Goal: Information Seeking & Learning: Learn about a topic

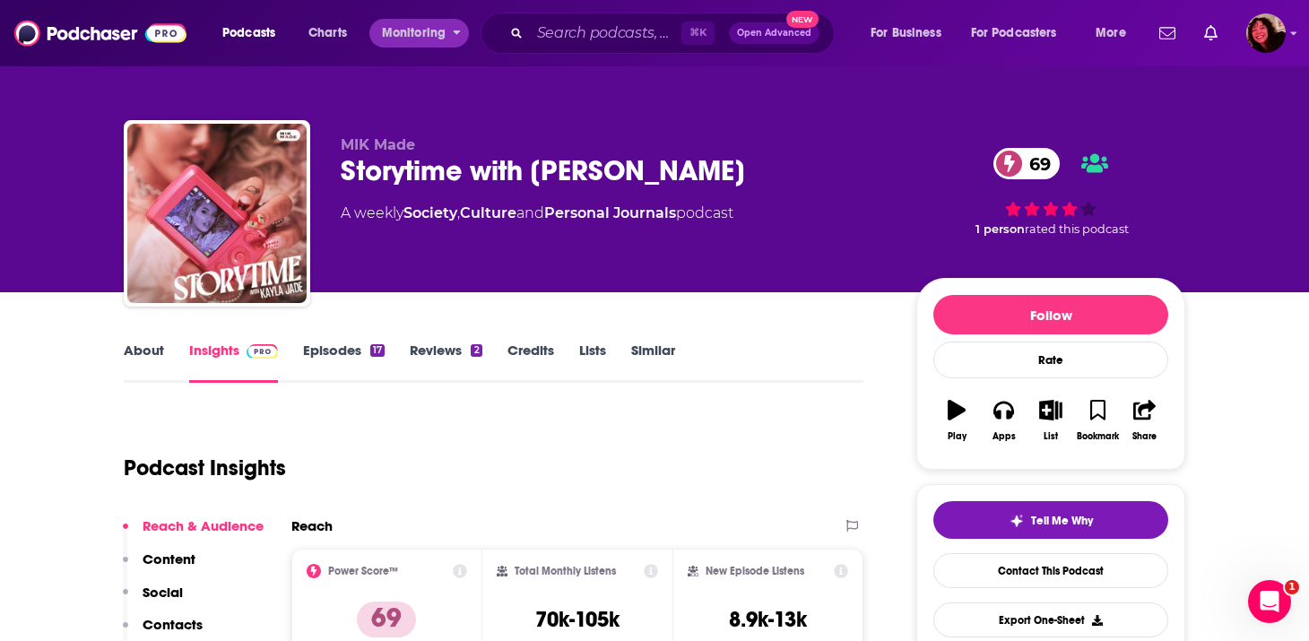
click at [472, 23] on div "Podcasts Charts Monitoring" at bounding box center [354, 33] width 288 height 29
click at [545, 32] on input "Search podcasts, credits, & more..." at bounding box center [606, 33] width 152 height 29
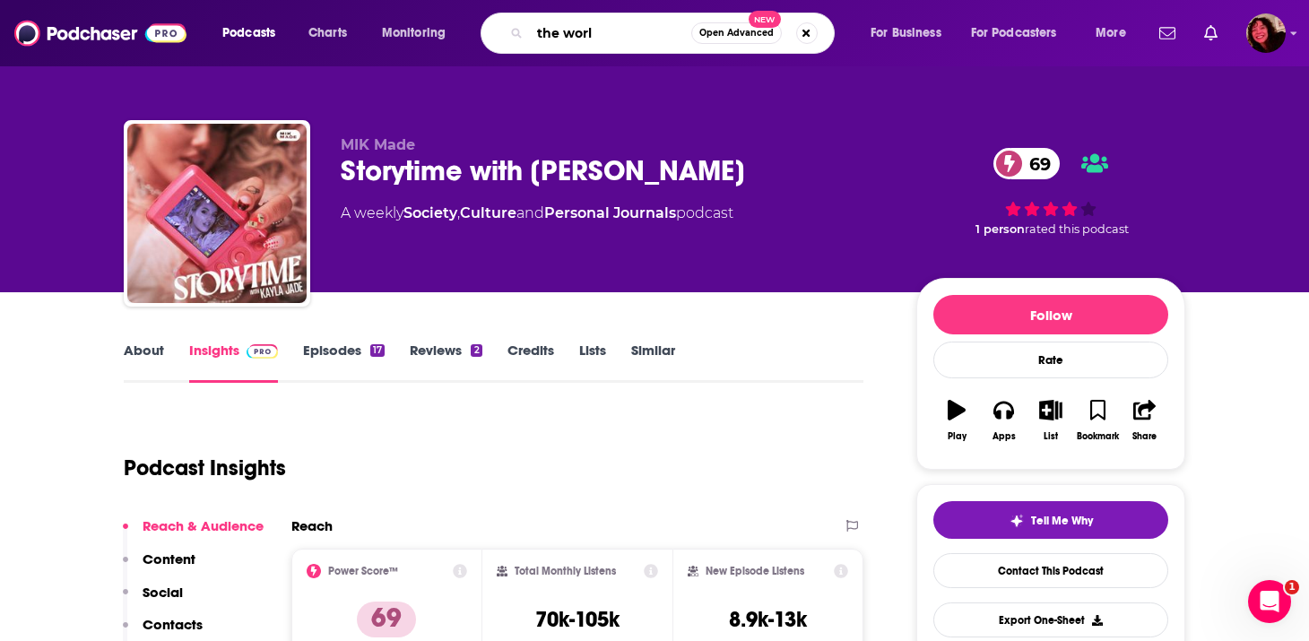
type input "the world"
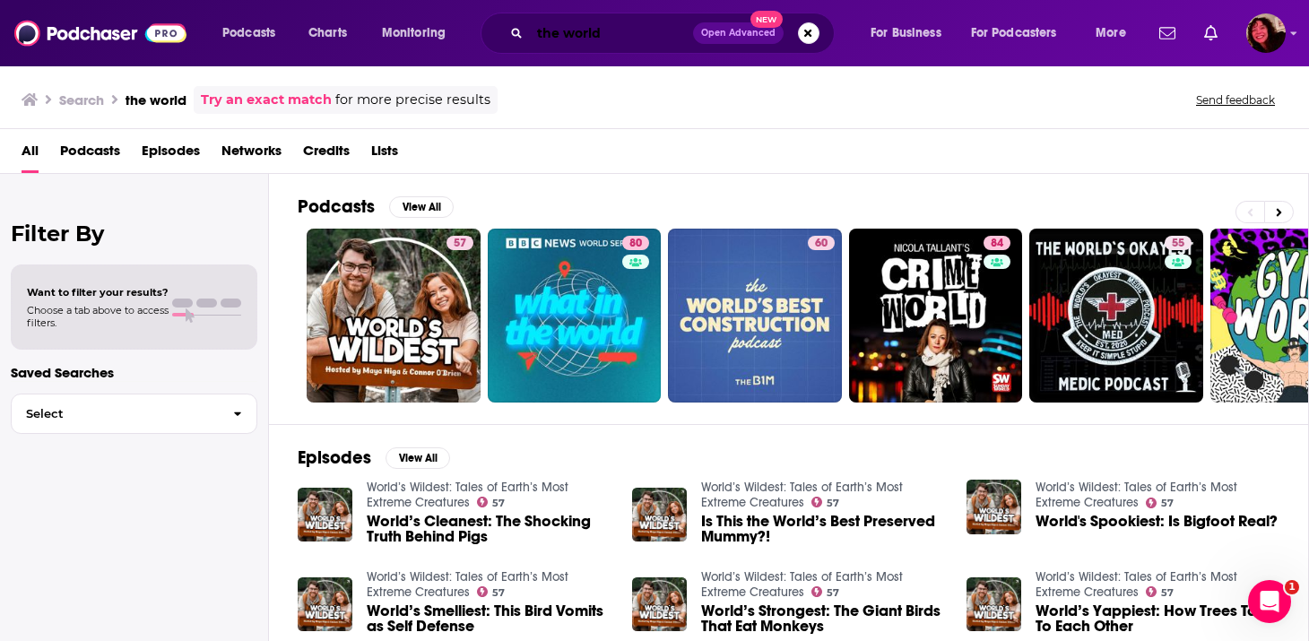
click at [634, 32] on input "the world" at bounding box center [611, 33] width 163 height 29
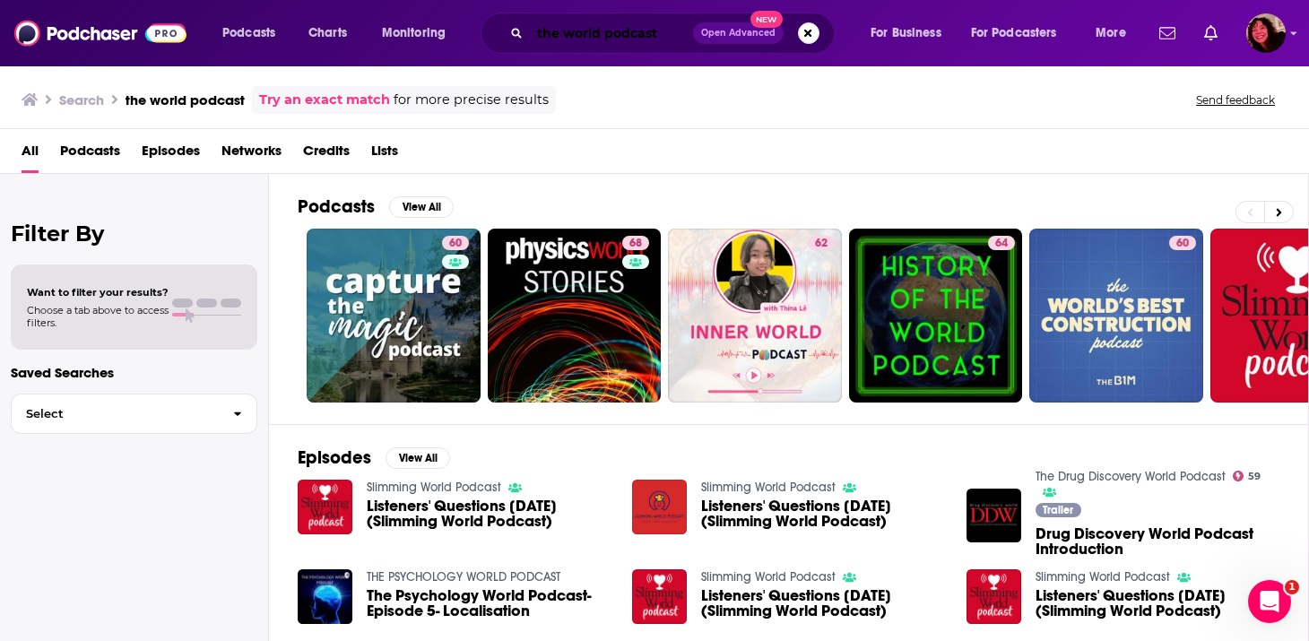
click at [560, 30] on input "the world podcast" at bounding box center [611, 33] width 163 height 29
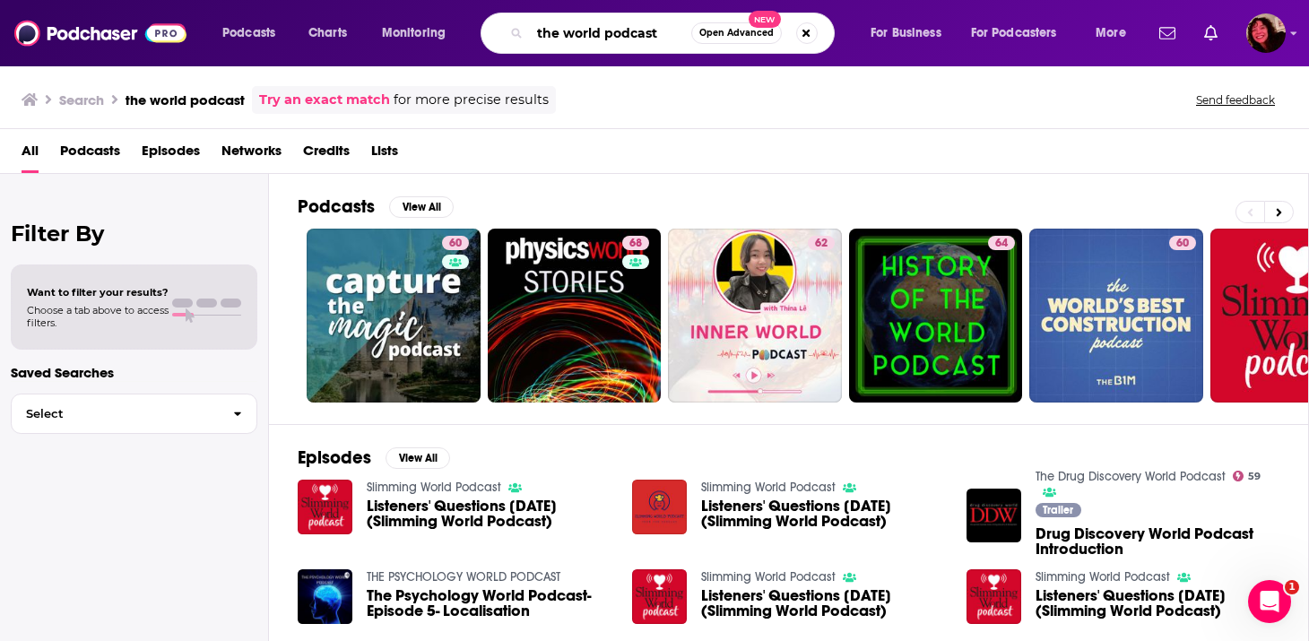
click at [660, 35] on input "the world podcast" at bounding box center [610, 33] width 161 height 29
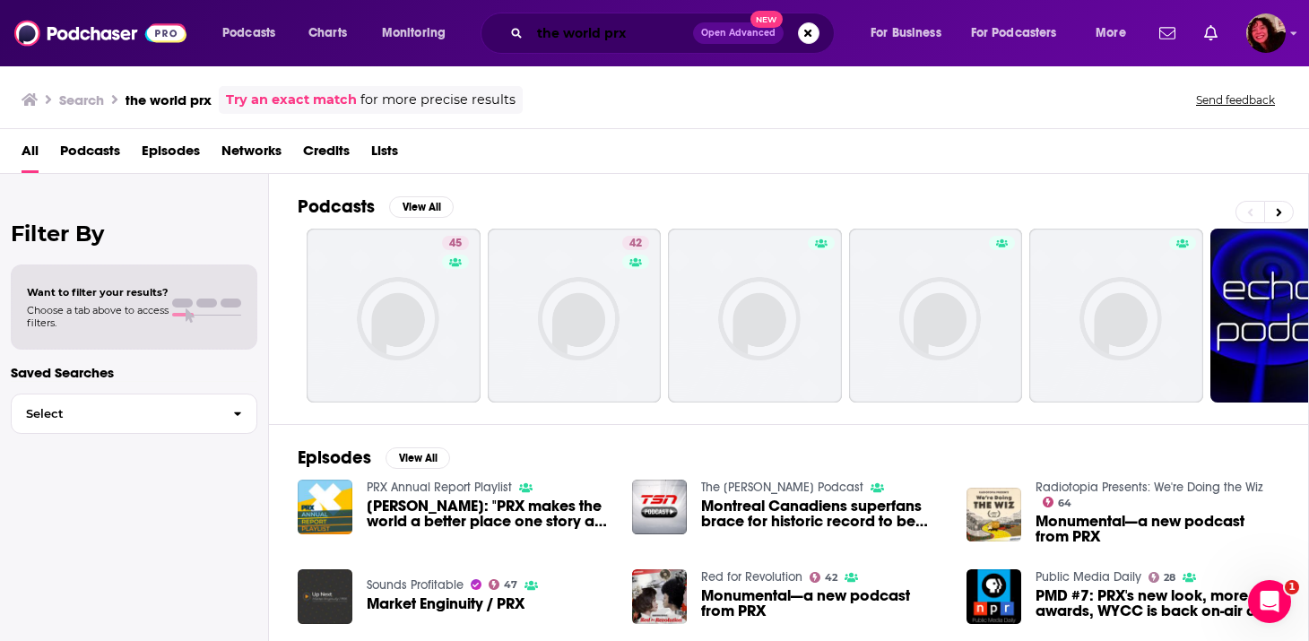
click at [544, 38] on input "the world prx" at bounding box center [611, 33] width 163 height 29
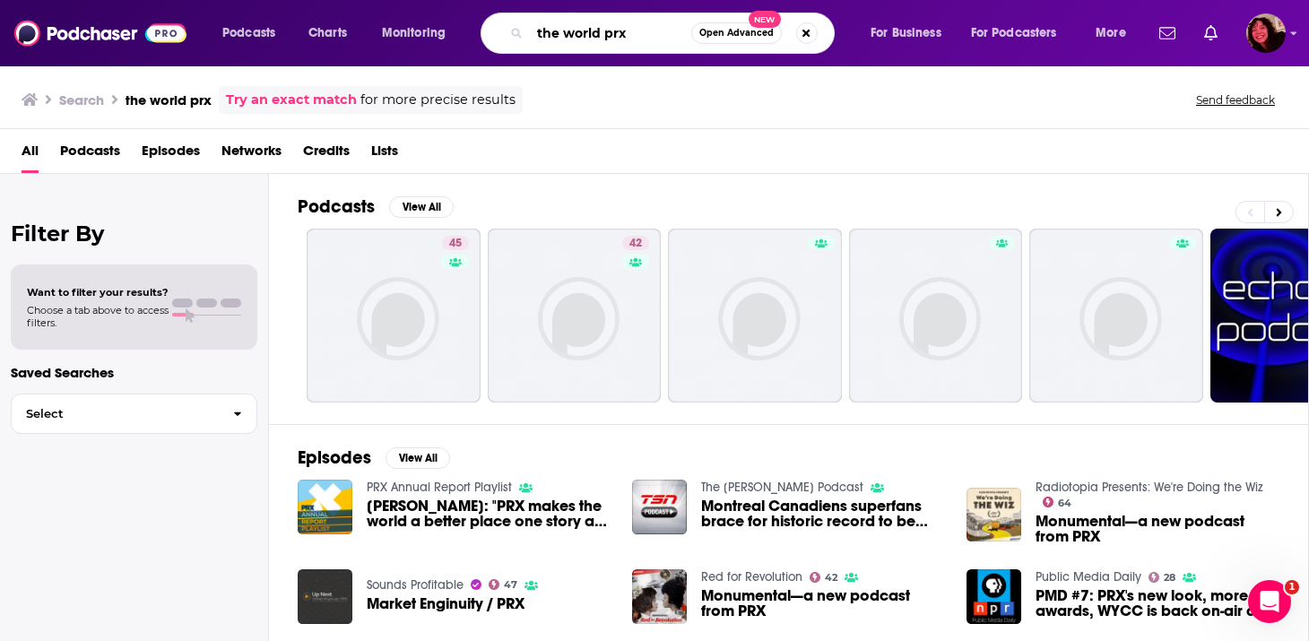
click at [544, 38] on input "the world prx" at bounding box center [610, 33] width 161 height 29
type input "new scientist"
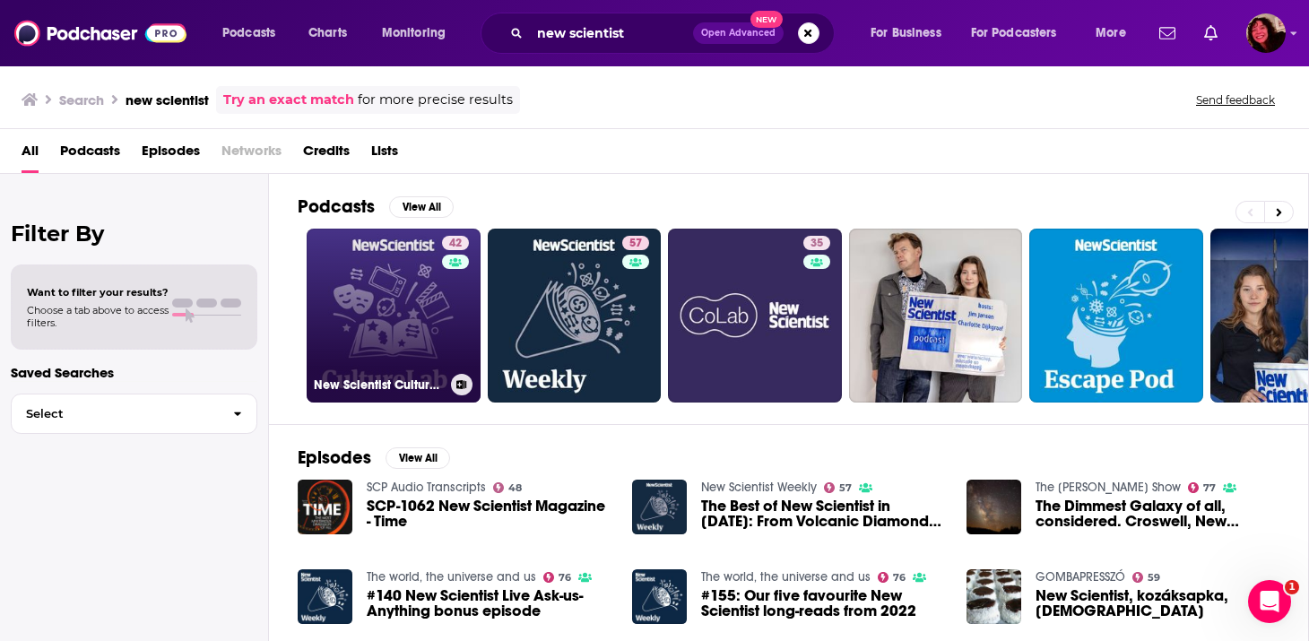
click at [388, 365] on link "42 New Scientist CultureLab" at bounding box center [394, 316] width 174 height 174
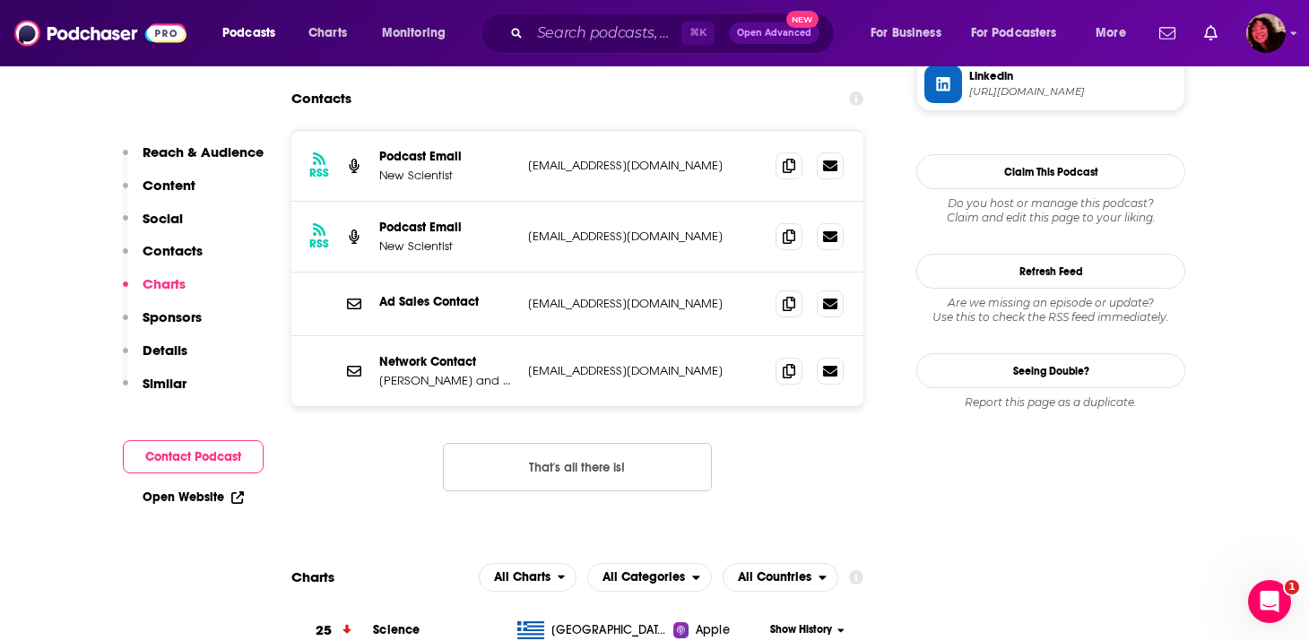
scroll to position [1537, 0]
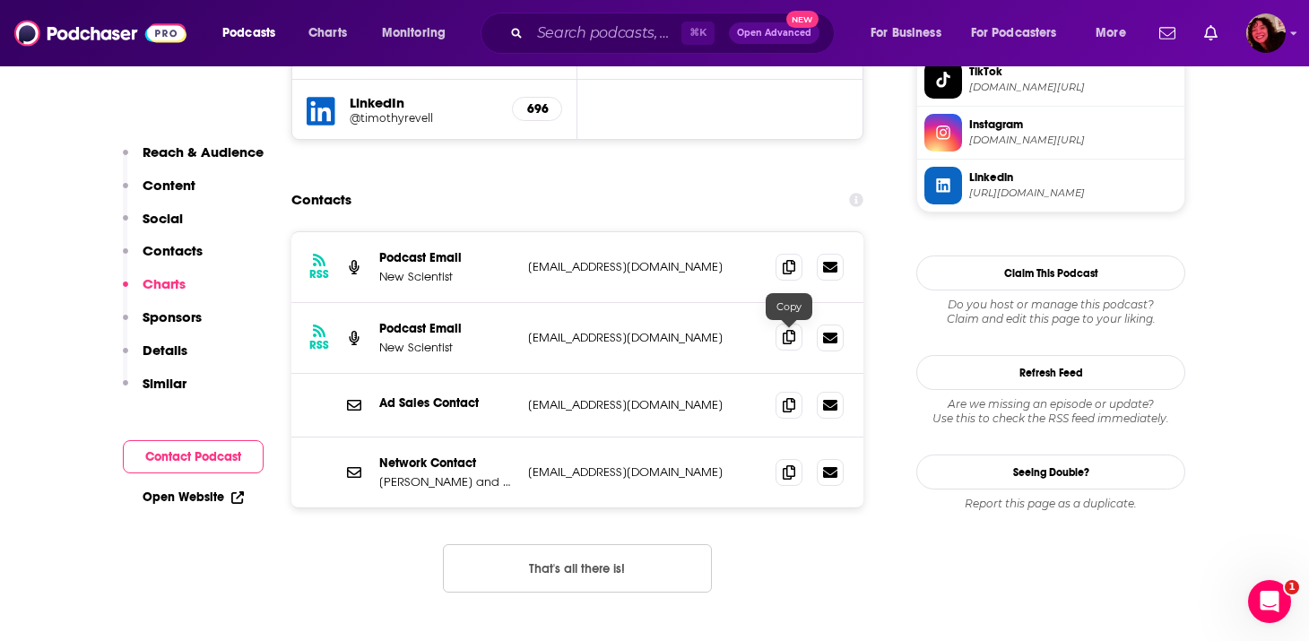
click at [789, 337] on icon at bounding box center [789, 337] width 13 height 14
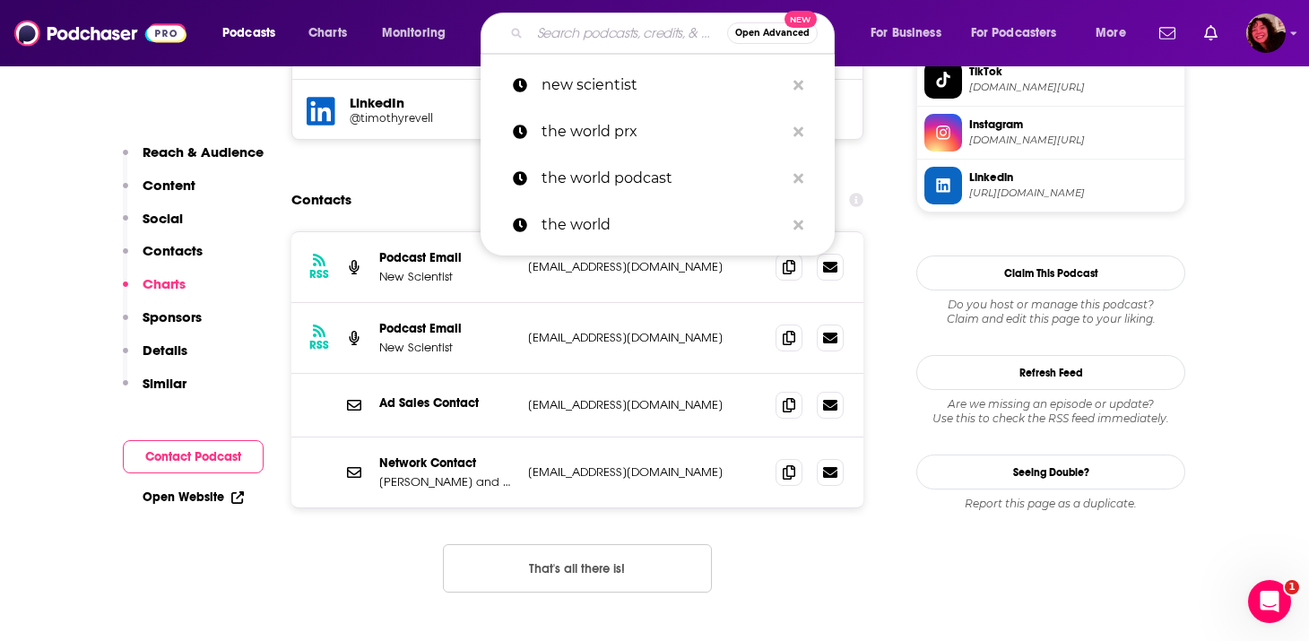
click at [536, 41] on input "Search podcasts, credits, & more..." at bounding box center [628, 33] width 197 height 29
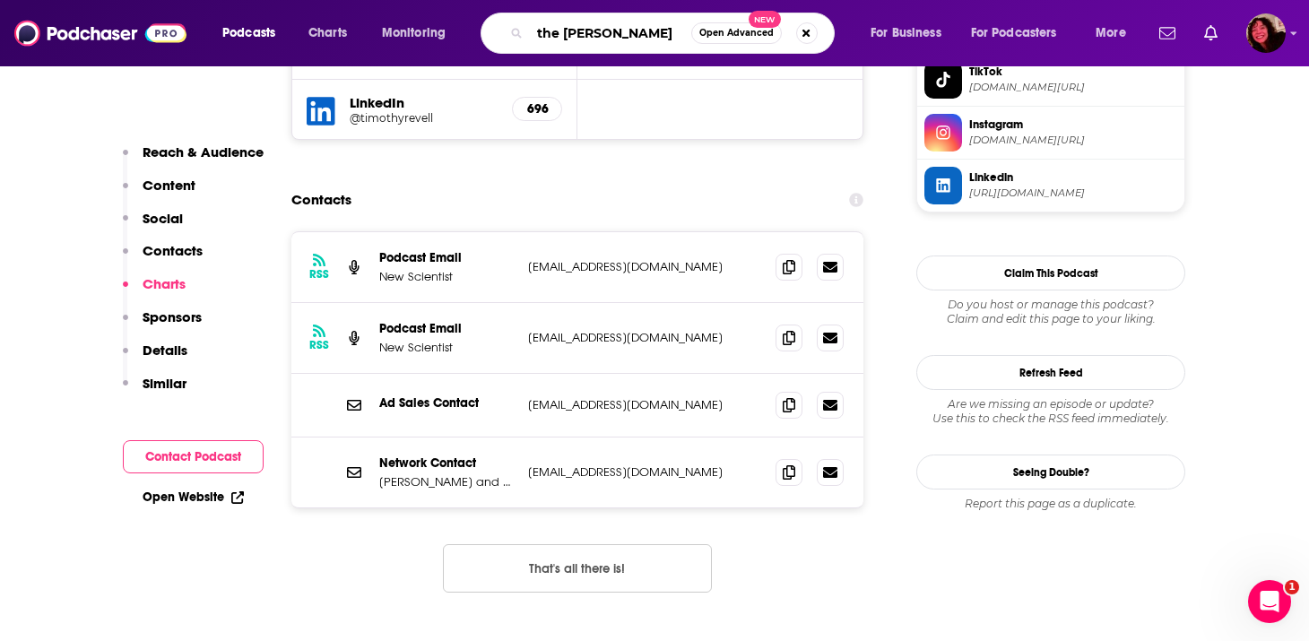
type input "the pulse"
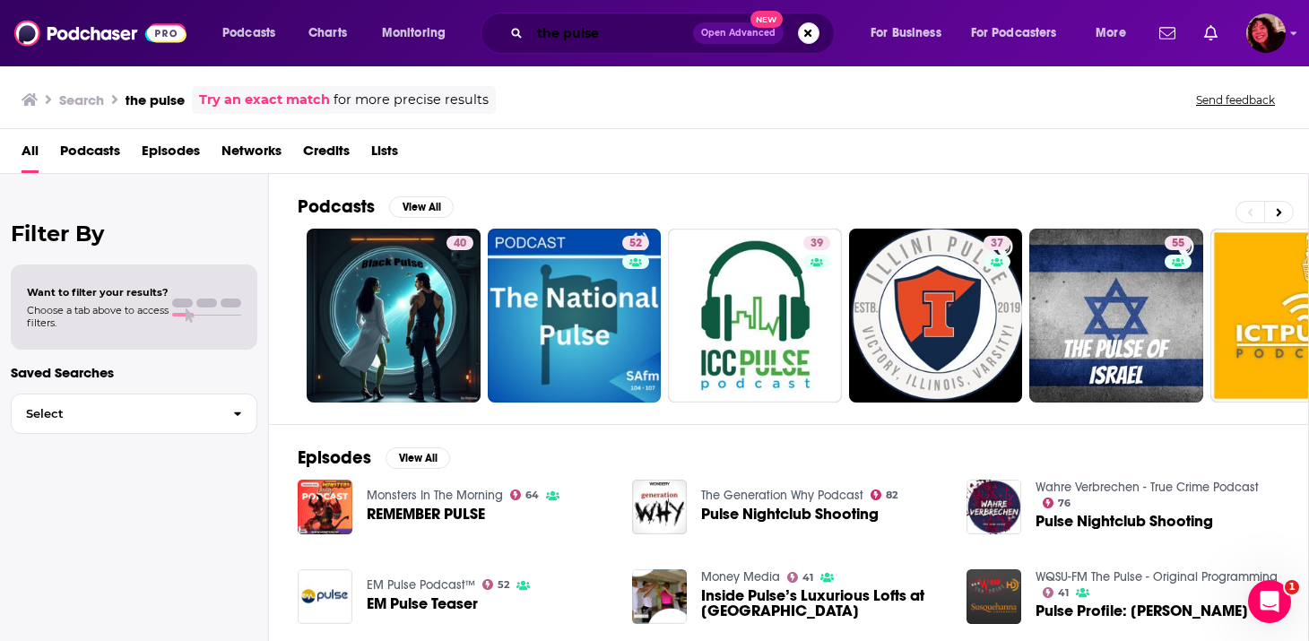
click at [573, 39] on input "the pulse" at bounding box center [611, 33] width 163 height 29
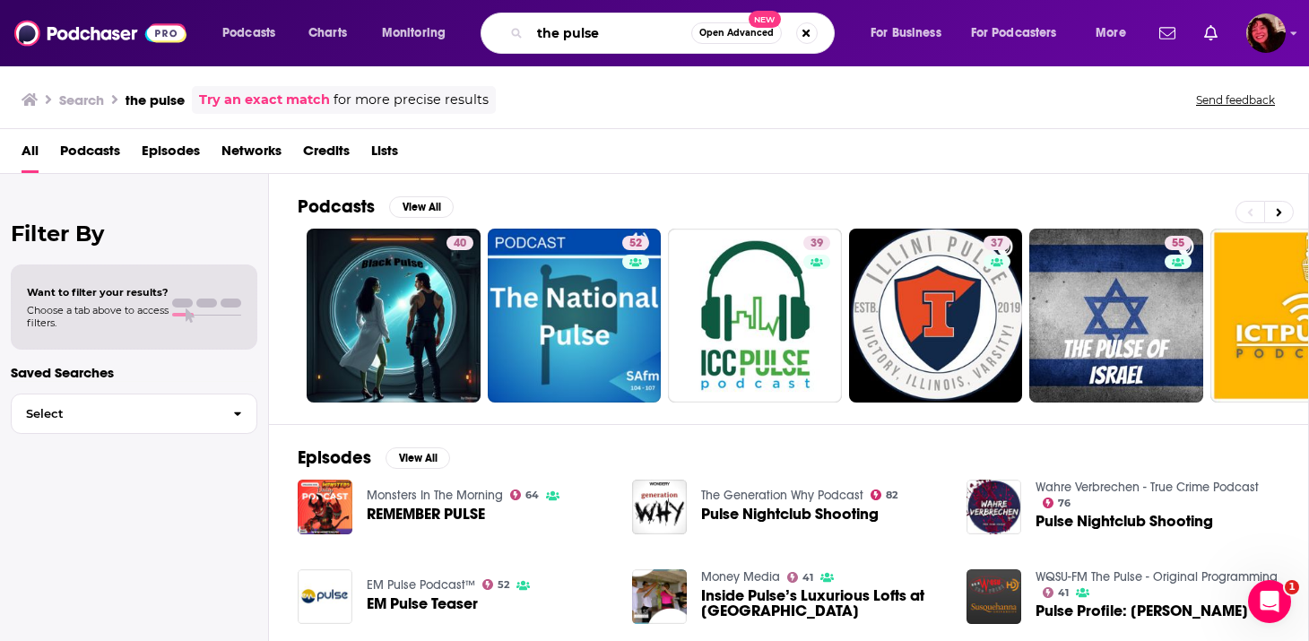
click at [573, 39] on input "the pulse" at bounding box center [610, 33] width 161 height 29
paste input "Murder Sheet"
type input "Murder Sheet"
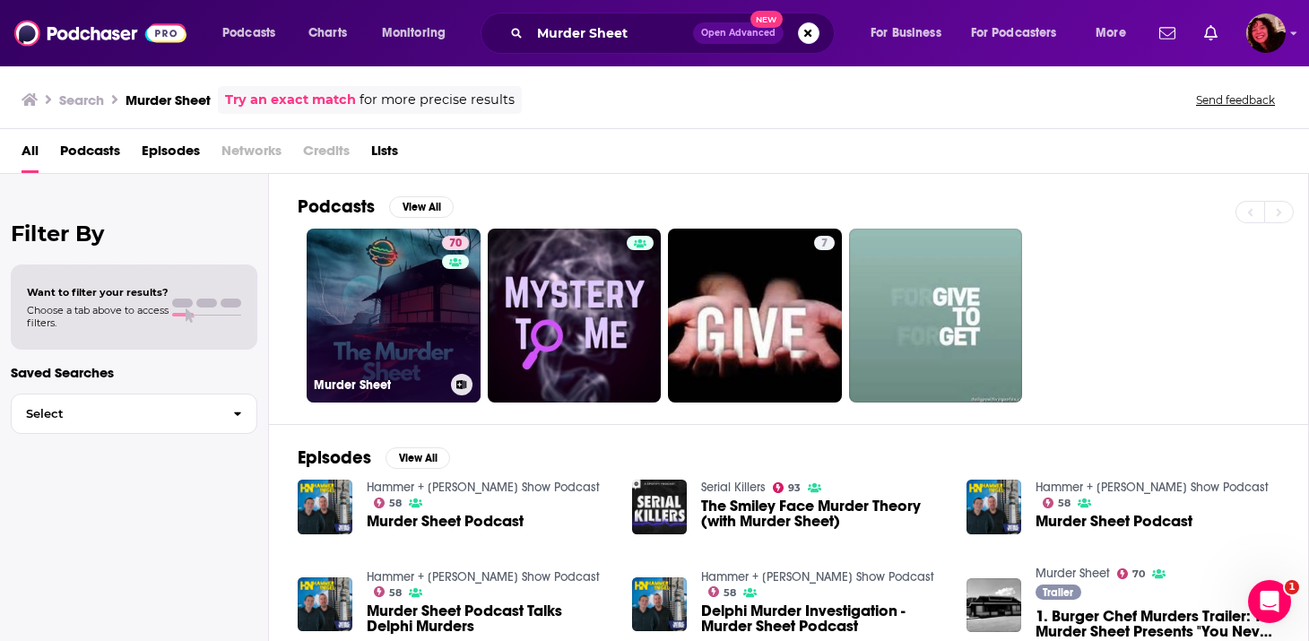
click at [394, 350] on link "70 Murder Sheet" at bounding box center [394, 316] width 174 height 174
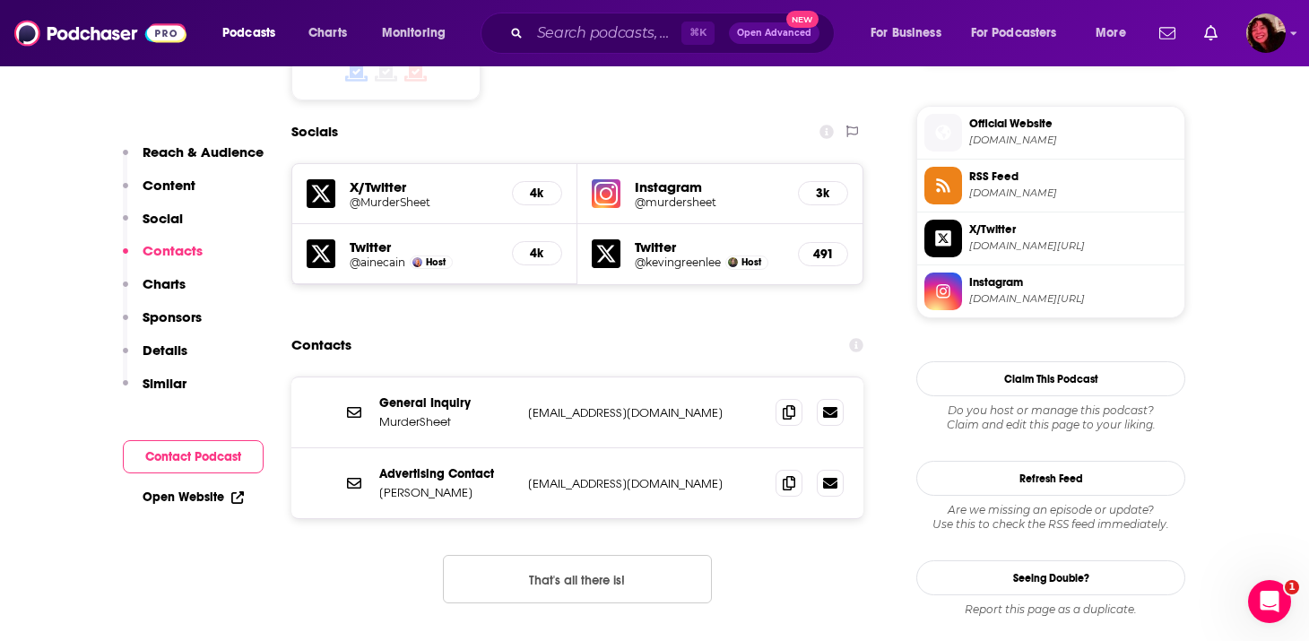
scroll to position [1568, 0]
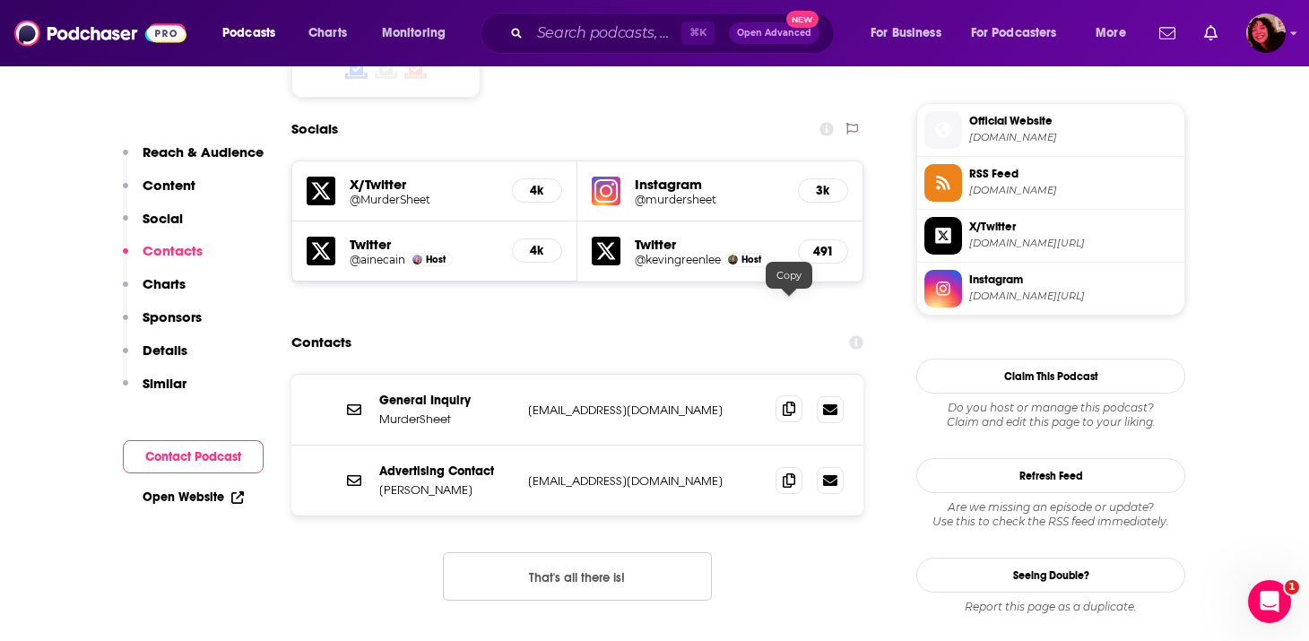
click at [789, 402] on icon at bounding box center [789, 409] width 13 height 14
click at [624, 43] on input "Search podcasts, credits, & more..." at bounding box center [606, 33] width 152 height 29
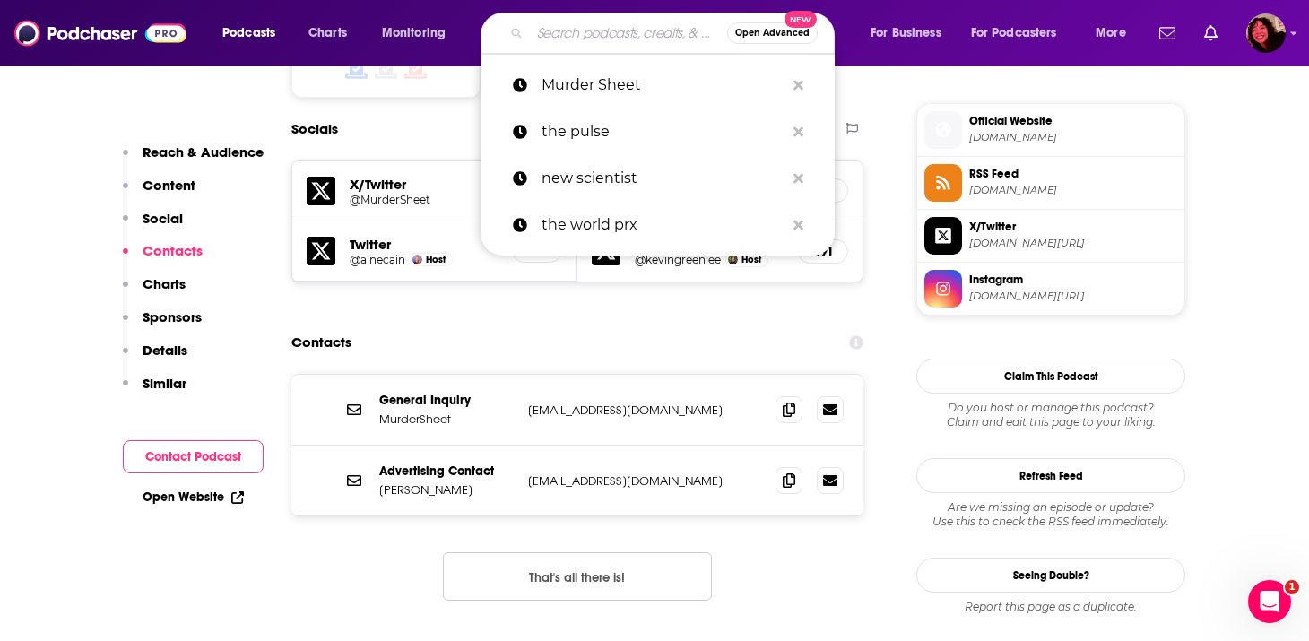
paste input "Instant Genius"
type input "Instant Genius"
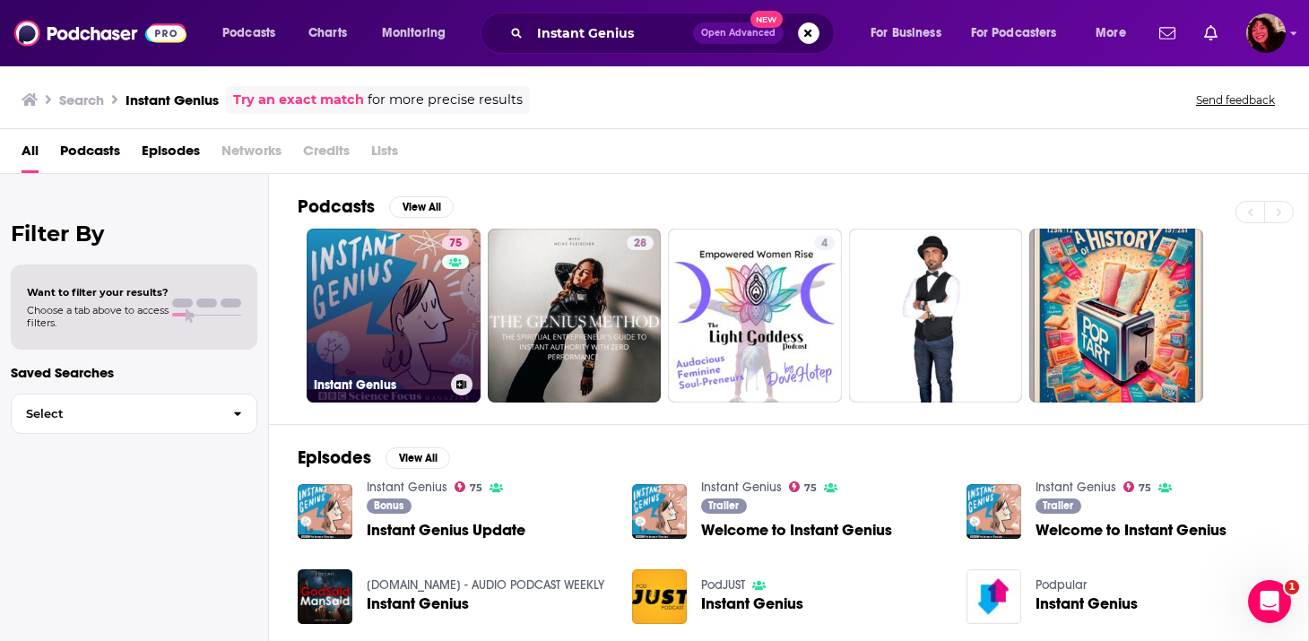
click at [375, 291] on link "75 Instant Genius" at bounding box center [394, 316] width 174 height 174
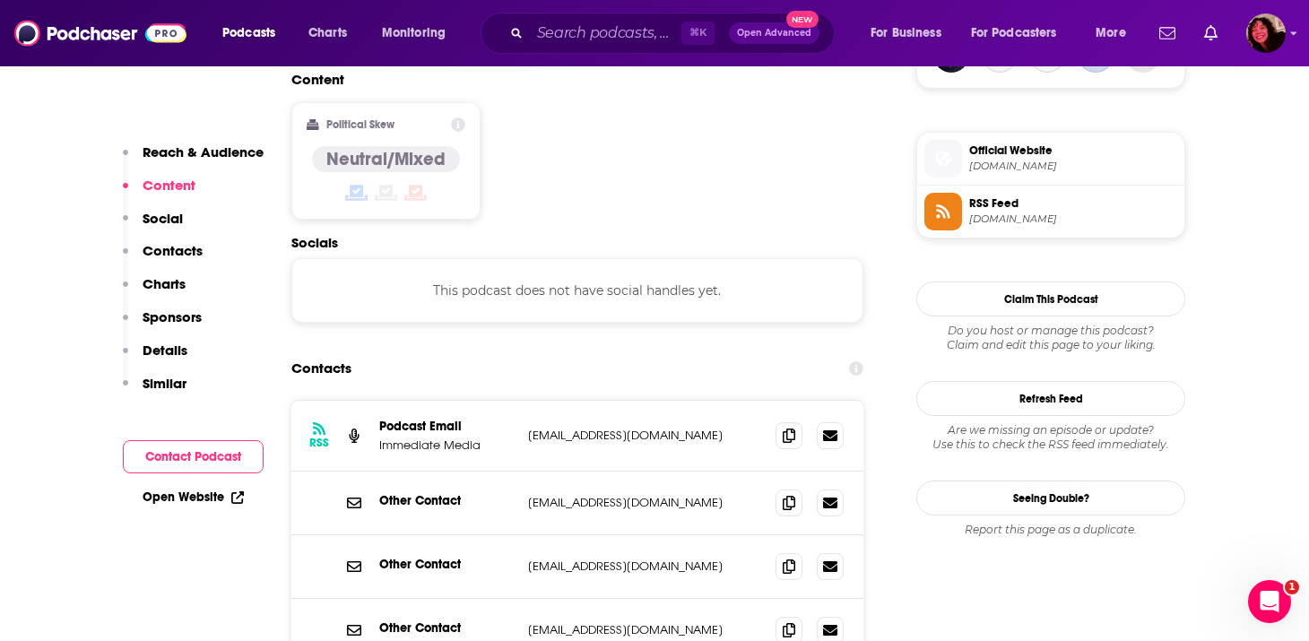
scroll to position [1418, 0]
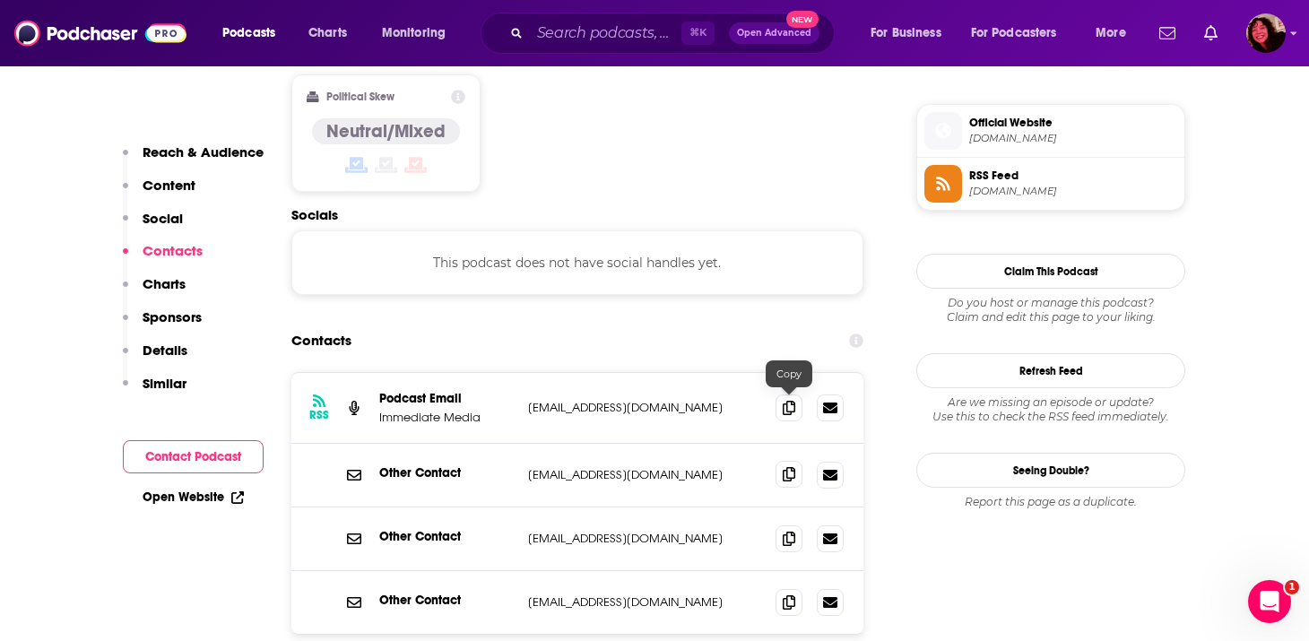
click at [789, 467] on icon at bounding box center [789, 474] width 13 height 14
click at [787, 400] on icon at bounding box center [789, 407] width 13 height 14
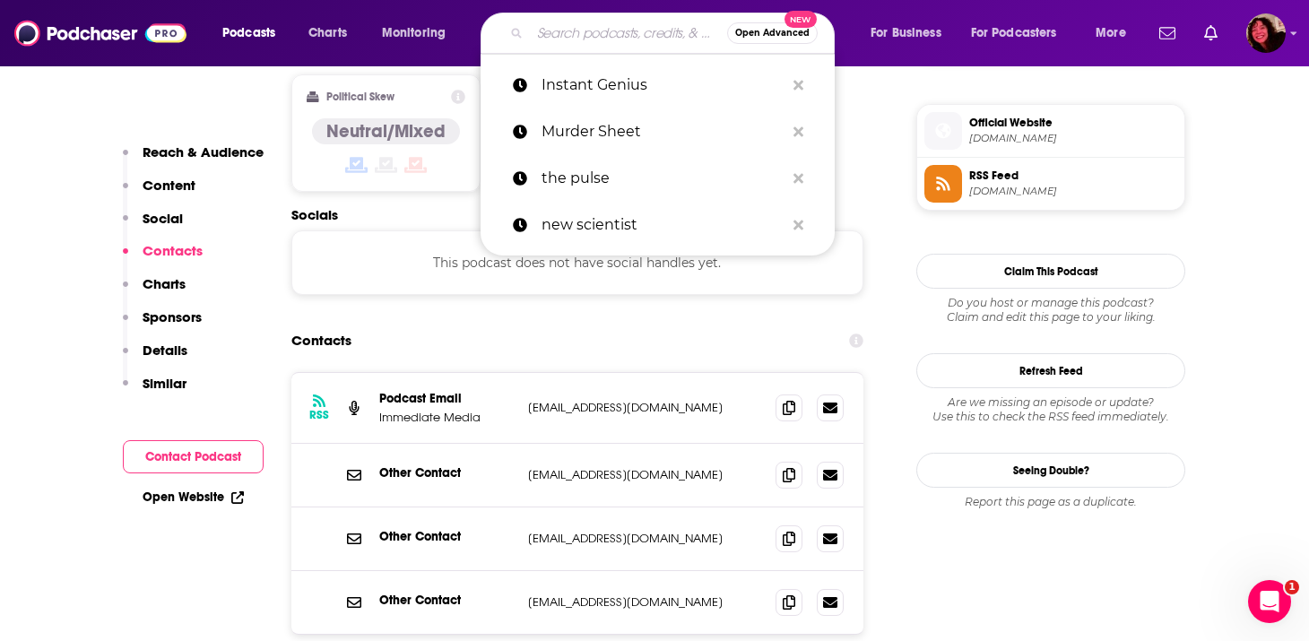
click at [546, 42] on input "Search podcasts, credits, & more..." at bounding box center [628, 33] width 197 height 29
paste input "Big Picture Science"
type input "Big Picture Science"
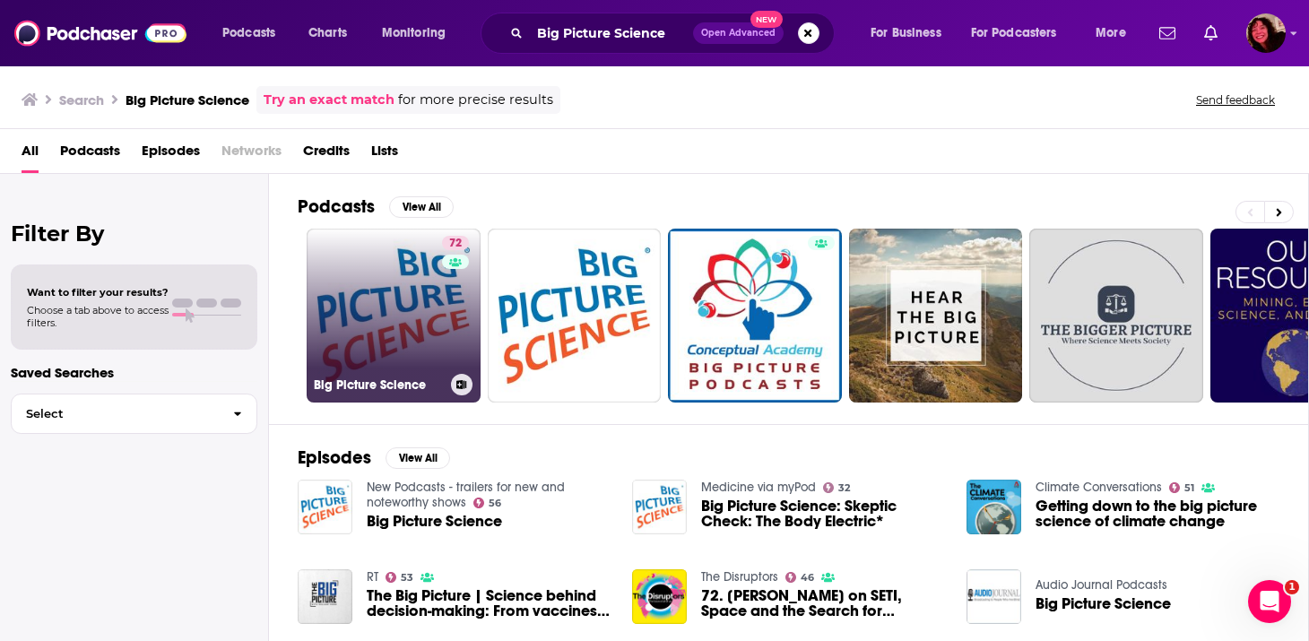
click at [417, 308] on link "72 Big Picture Science" at bounding box center [394, 316] width 174 height 174
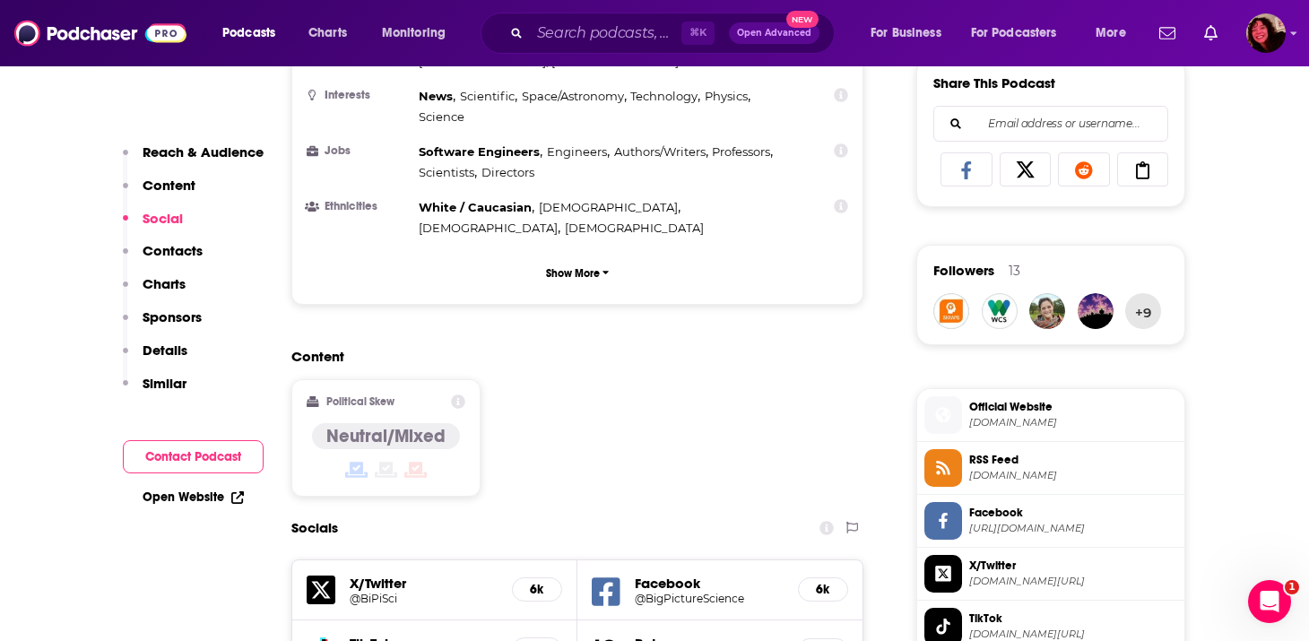
scroll to position [1689, 0]
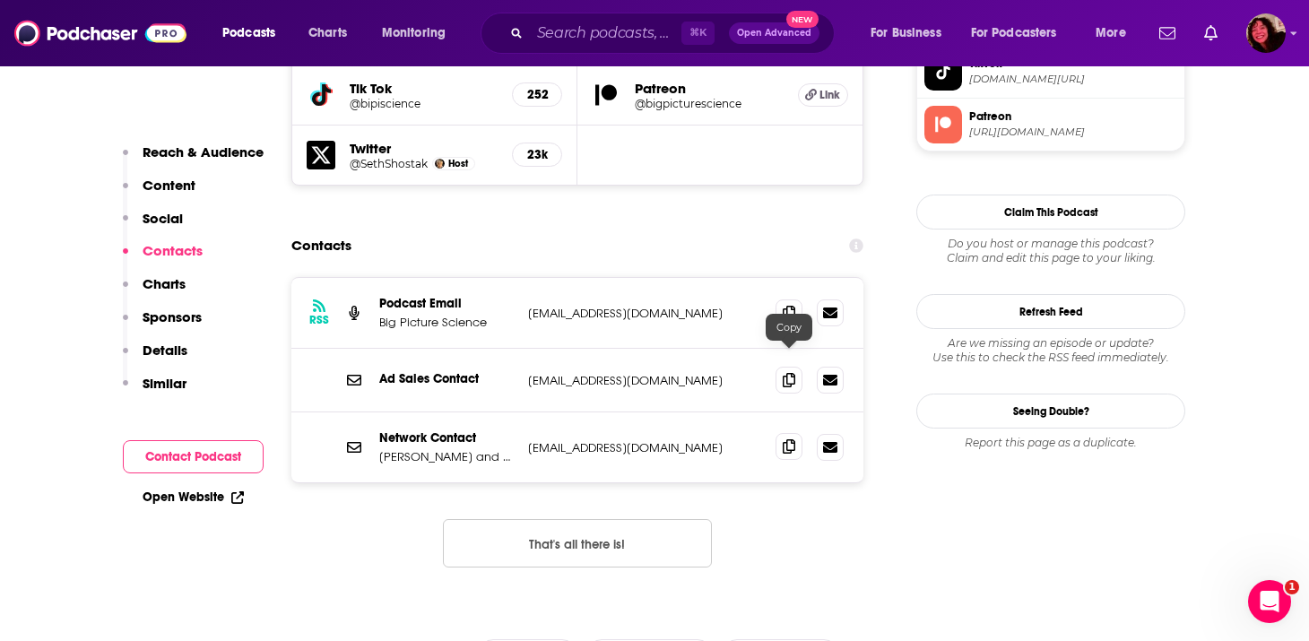
click at [787, 439] on icon at bounding box center [789, 446] width 13 height 14
click at [521, 45] on div "⌘ K Open Advanced New" at bounding box center [658, 33] width 354 height 41
click at [540, 45] on input "Search podcasts, credits, & more..." at bounding box center [606, 33] width 152 height 29
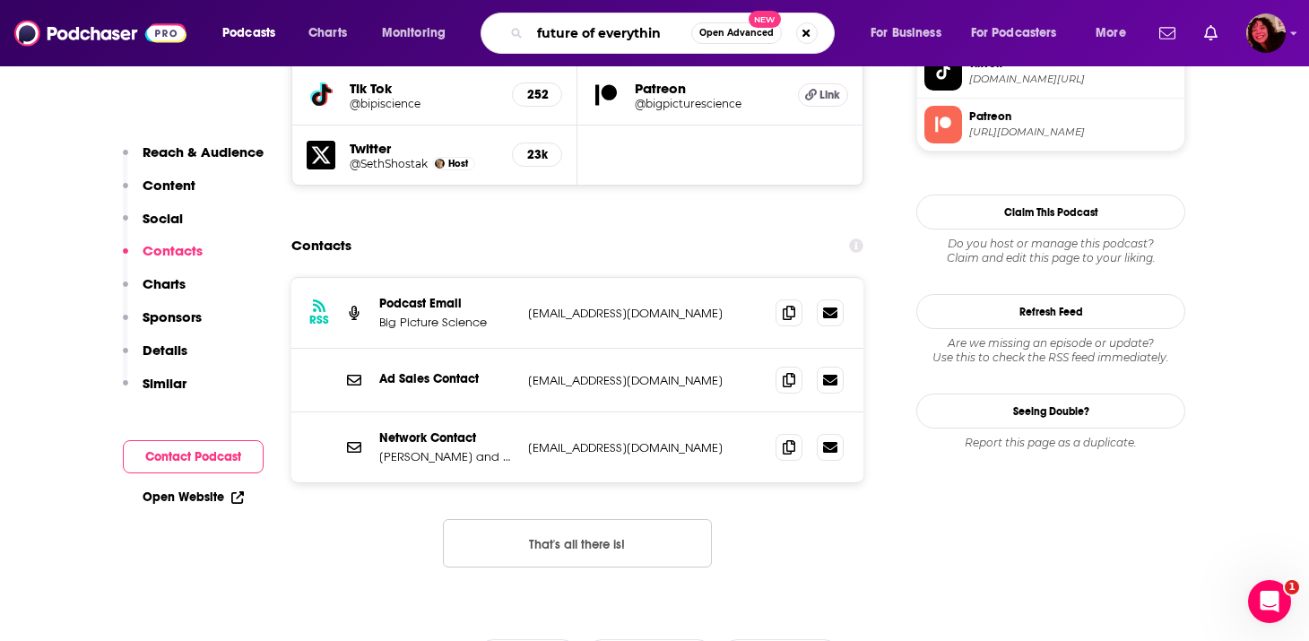
type input "future of everything"
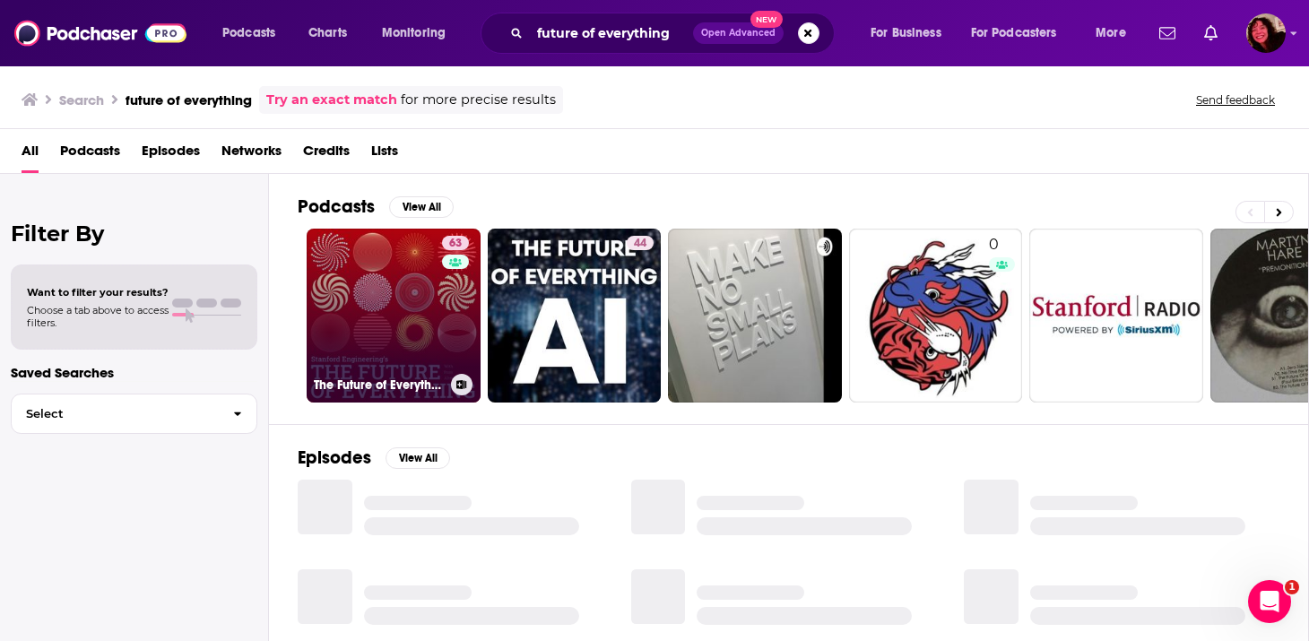
click at [382, 325] on link "63 The Future of Everything" at bounding box center [394, 316] width 174 height 174
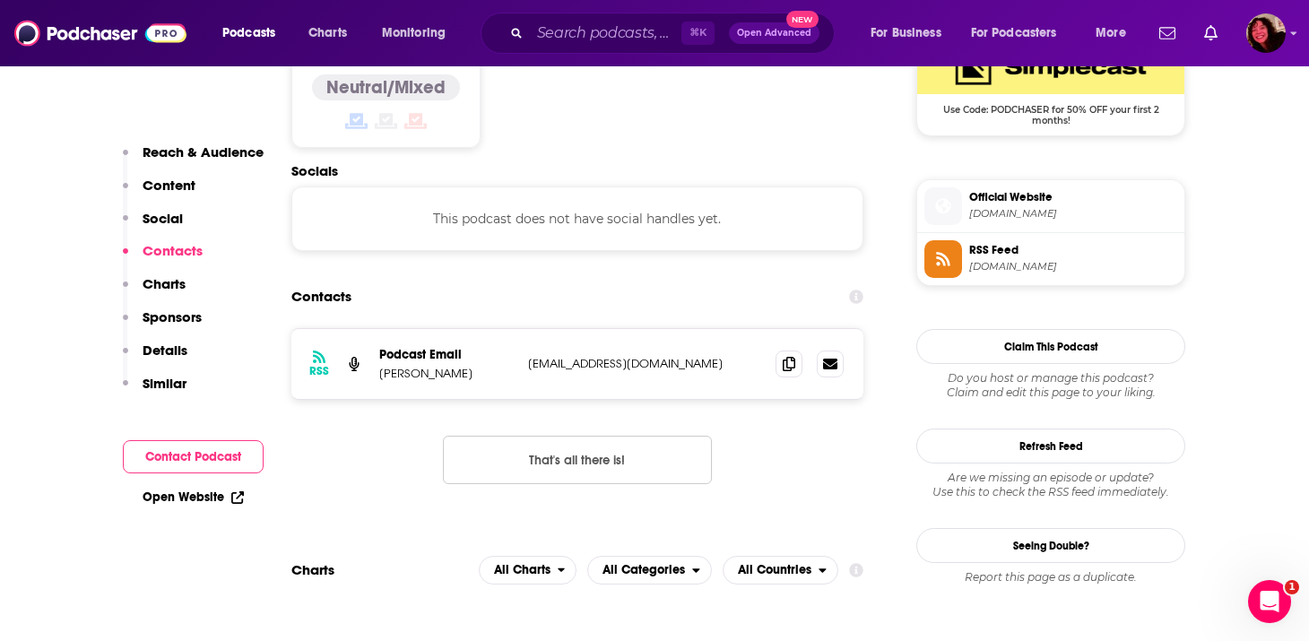
scroll to position [1534, 0]
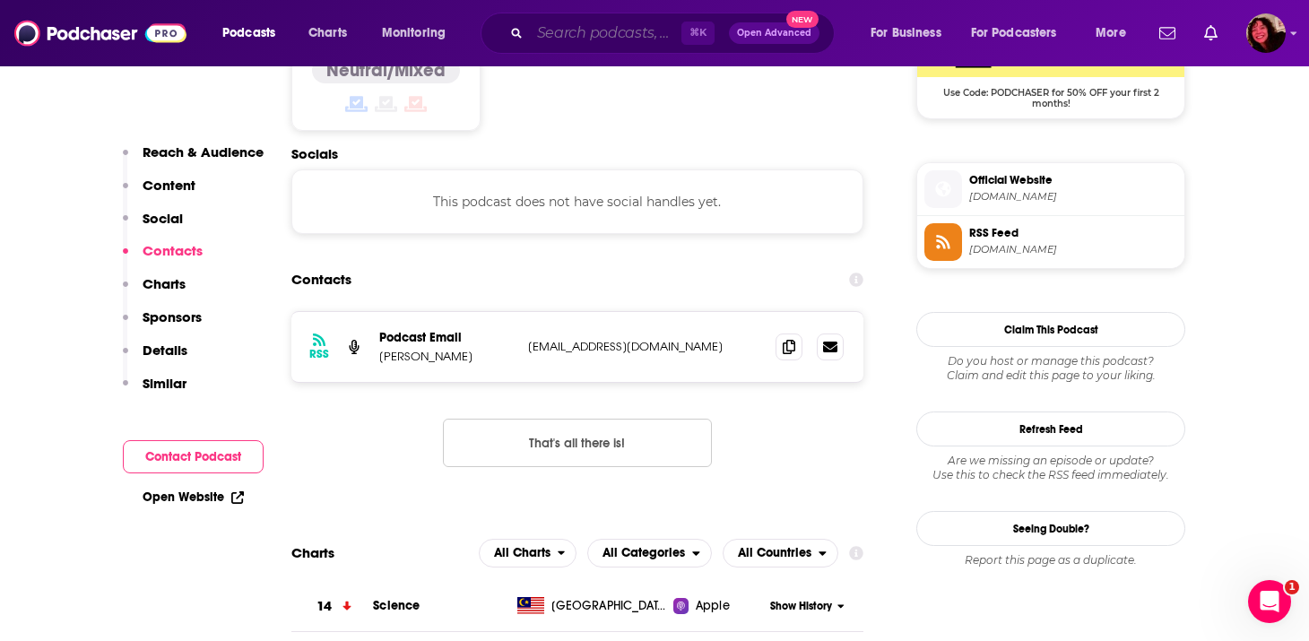
click at [554, 24] on input "Search podcasts, credits, & more..." at bounding box center [606, 33] width 152 height 29
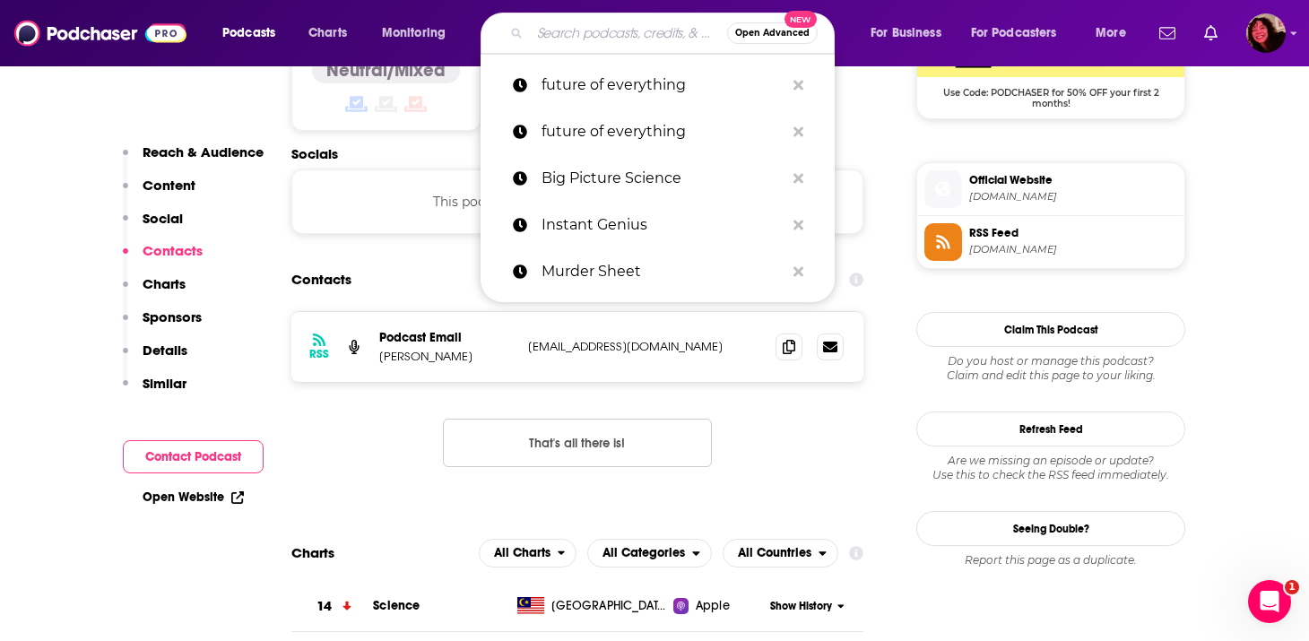
paste input "This Podcast Will Kill You"
type input "This Podcast Will Kill You"
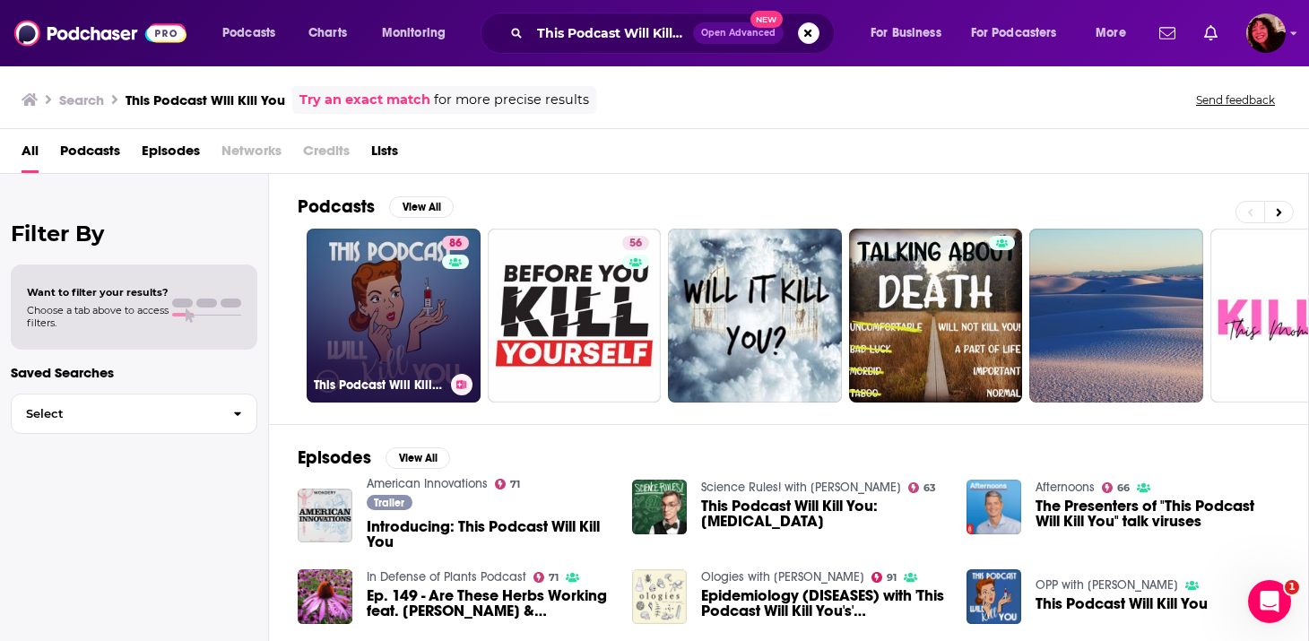
click at [414, 361] on link "86 This Podcast Will Kill You" at bounding box center [394, 316] width 174 height 174
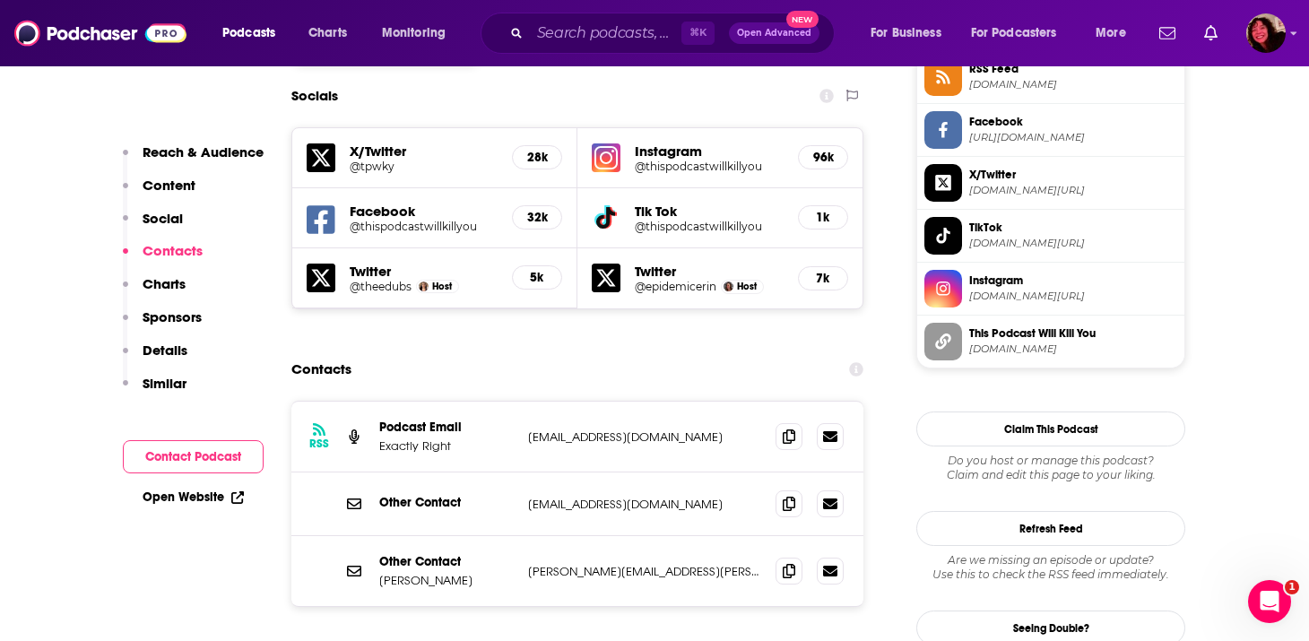
scroll to position [1558, 0]
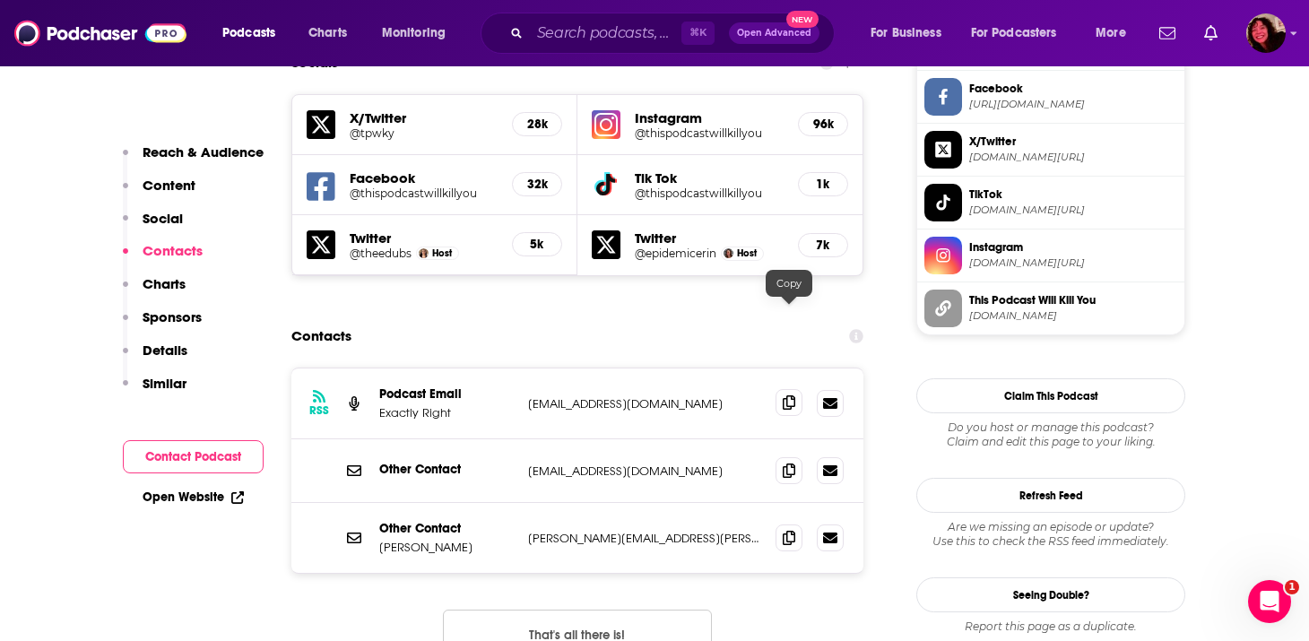
click at [789, 395] on icon at bounding box center [789, 402] width 13 height 14
click at [786, 530] on icon at bounding box center [789, 537] width 13 height 14
click at [580, 31] on input "Search podcasts, credits, & more..." at bounding box center [606, 33] width 152 height 29
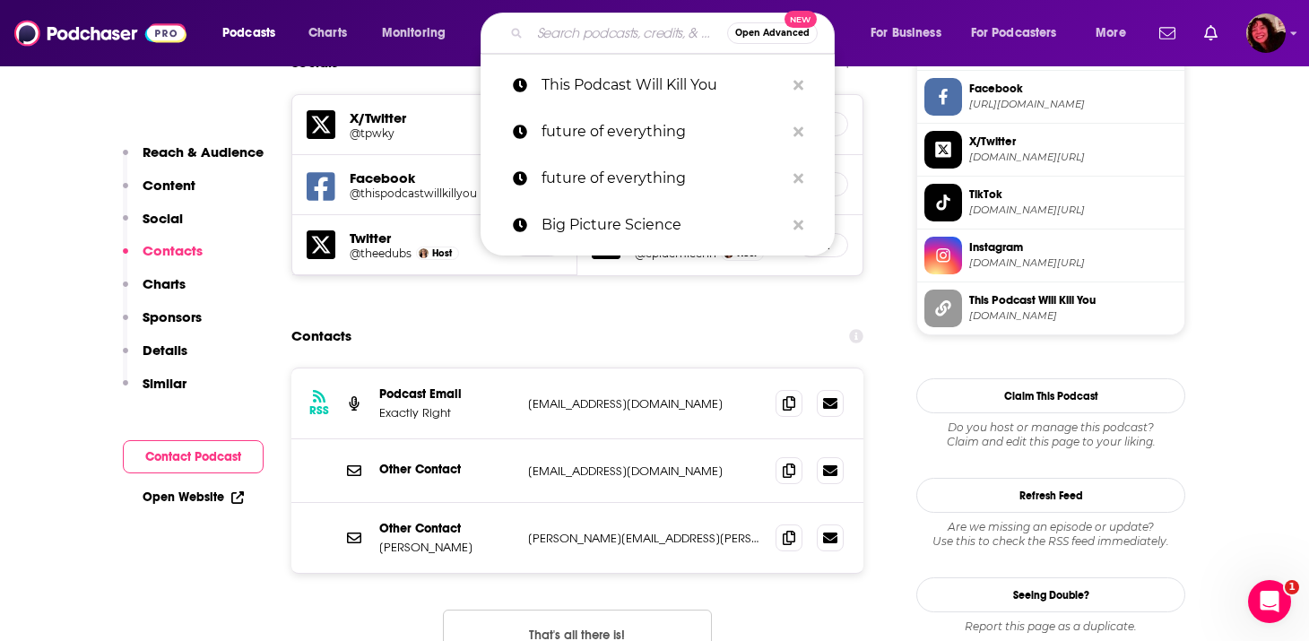
paste input "[PERSON_NAME]’s Think"
type input "[PERSON_NAME]’s Think"
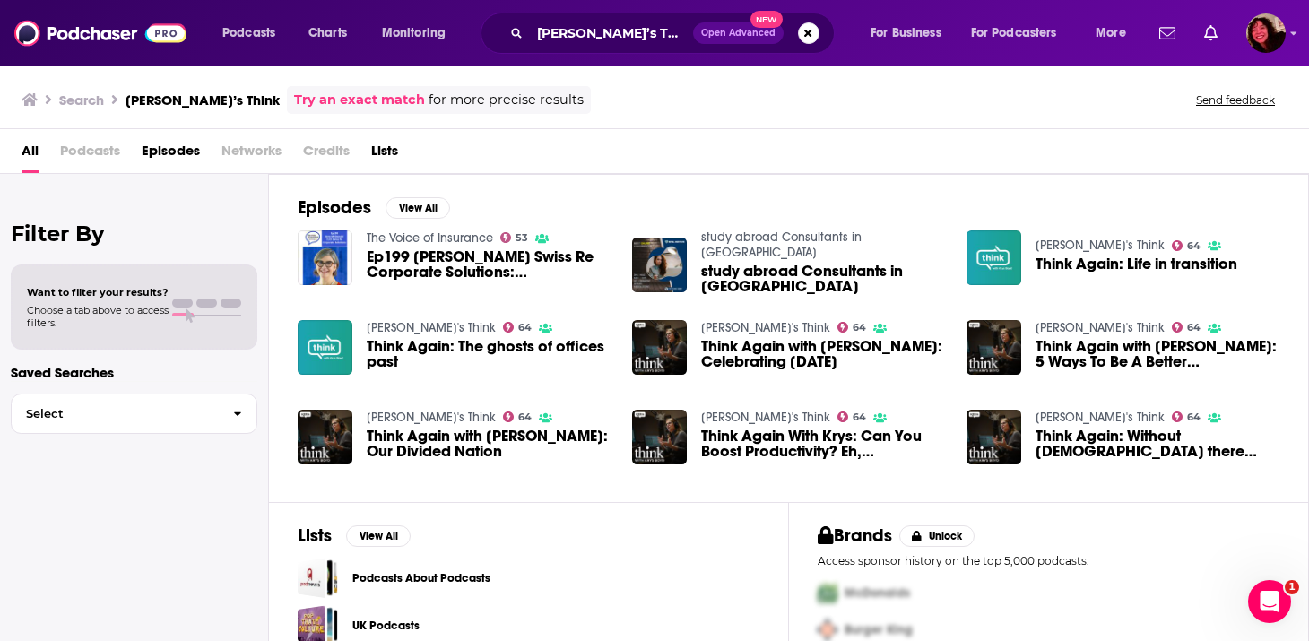
scroll to position [62, 0]
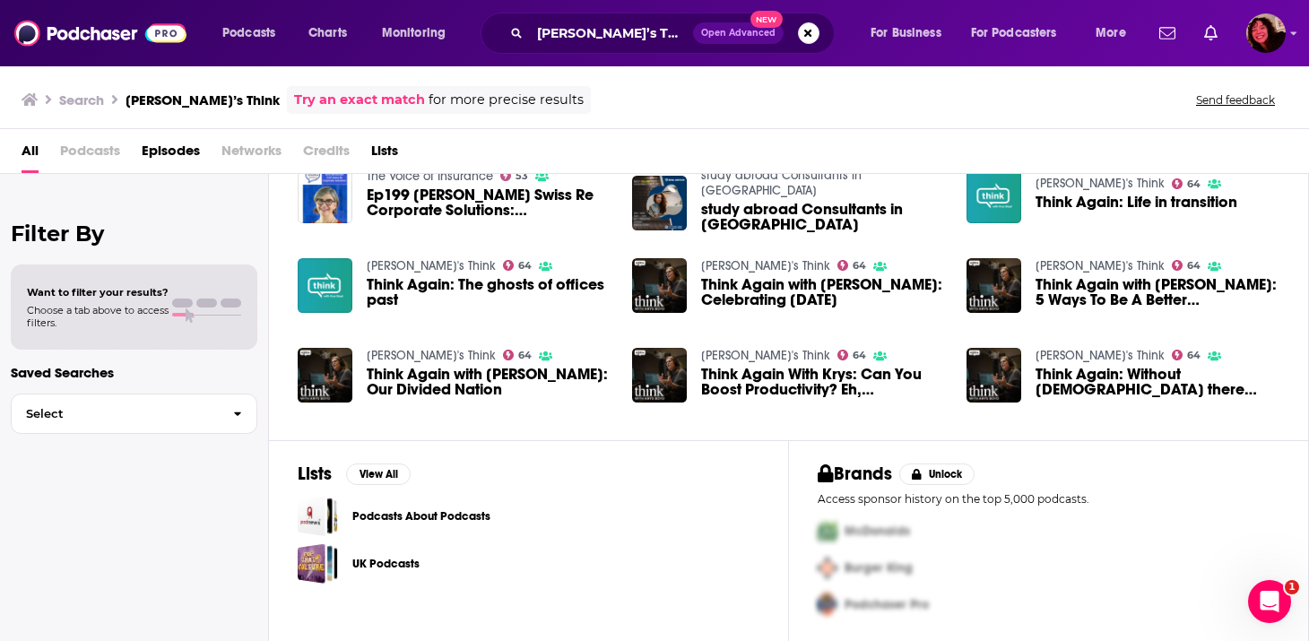
click at [79, 157] on span "Podcasts" at bounding box center [90, 154] width 60 height 37
click at [91, 143] on span "Podcasts" at bounding box center [90, 154] width 60 height 37
click at [88, 153] on span "Podcasts" at bounding box center [90, 154] width 60 height 37
click at [581, 30] on input "[PERSON_NAME]’s Think" at bounding box center [611, 33] width 163 height 29
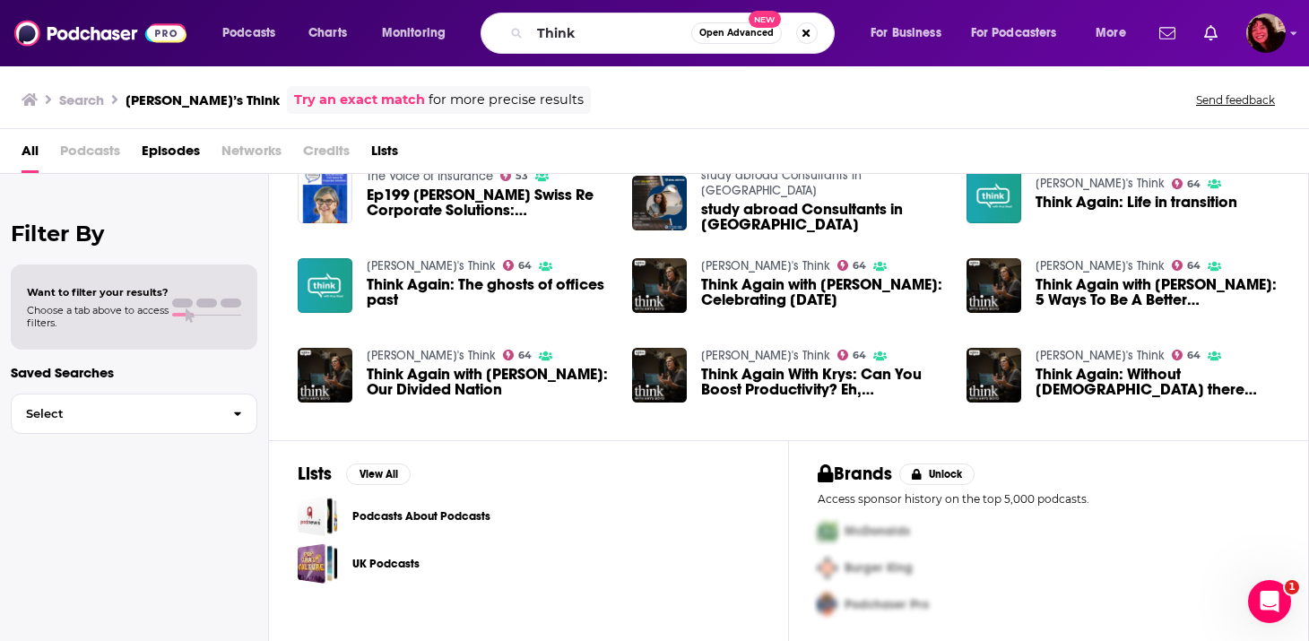
click at [615, 16] on div "Think Open Advanced New" at bounding box center [658, 33] width 354 height 41
click at [613, 25] on input "Think" at bounding box center [610, 33] width 161 height 29
click at [611, 27] on input "Think" at bounding box center [610, 33] width 161 height 29
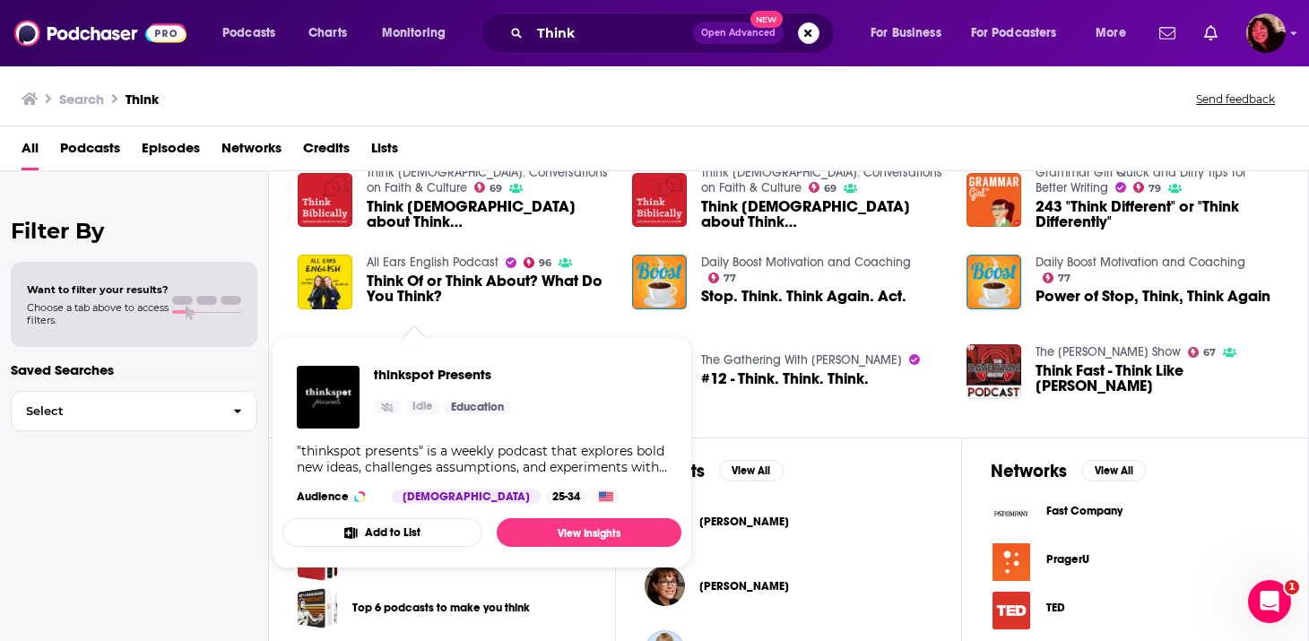
scroll to position [577, 0]
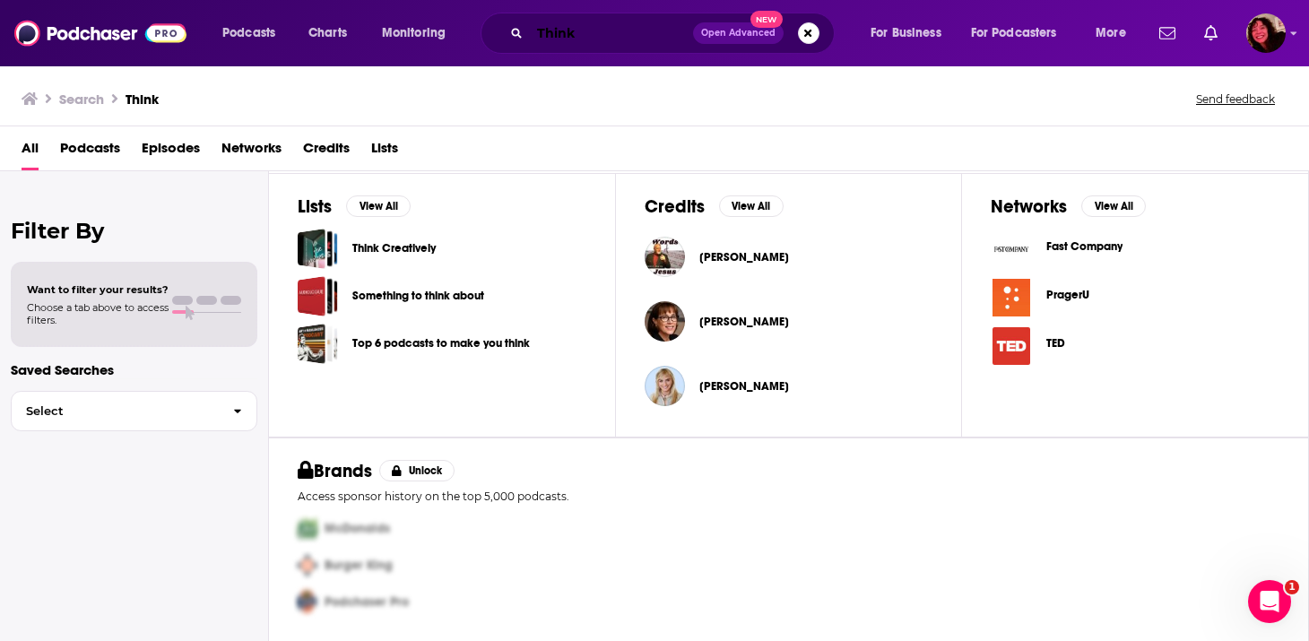
click at [563, 26] on input "Think" at bounding box center [611, 33] width 163 height 29
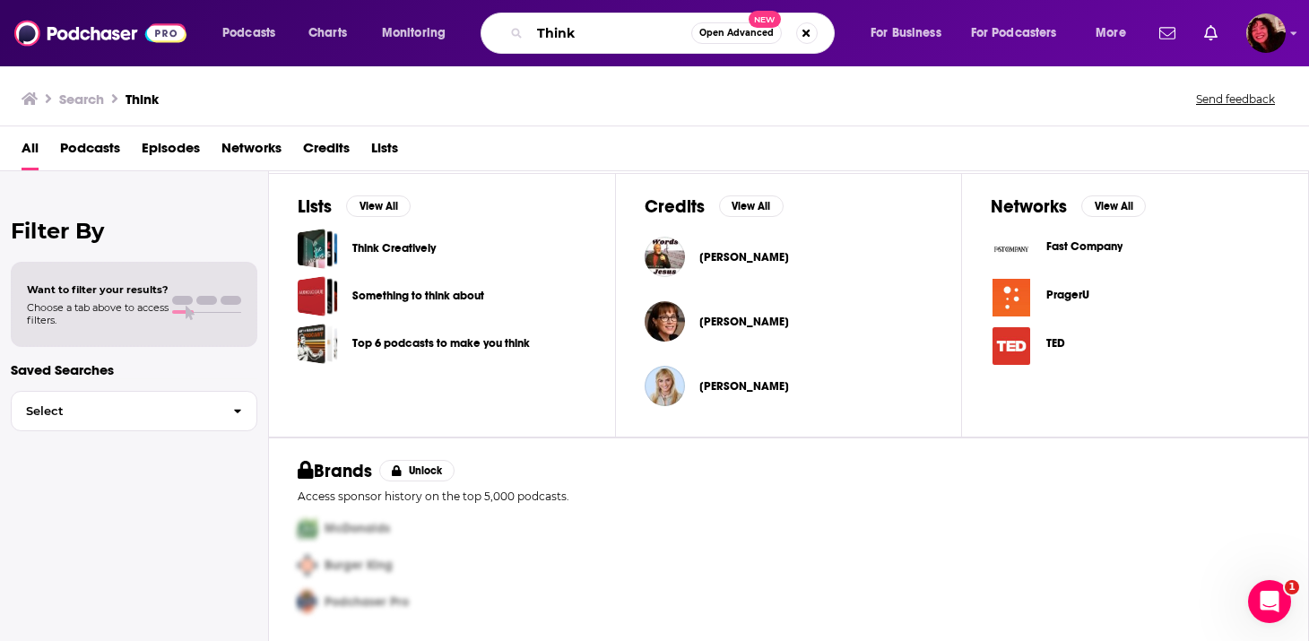
click at [563, 26] on input "Think" at bounding box center [610, 33] width 161 height 29
type input "KERA think"
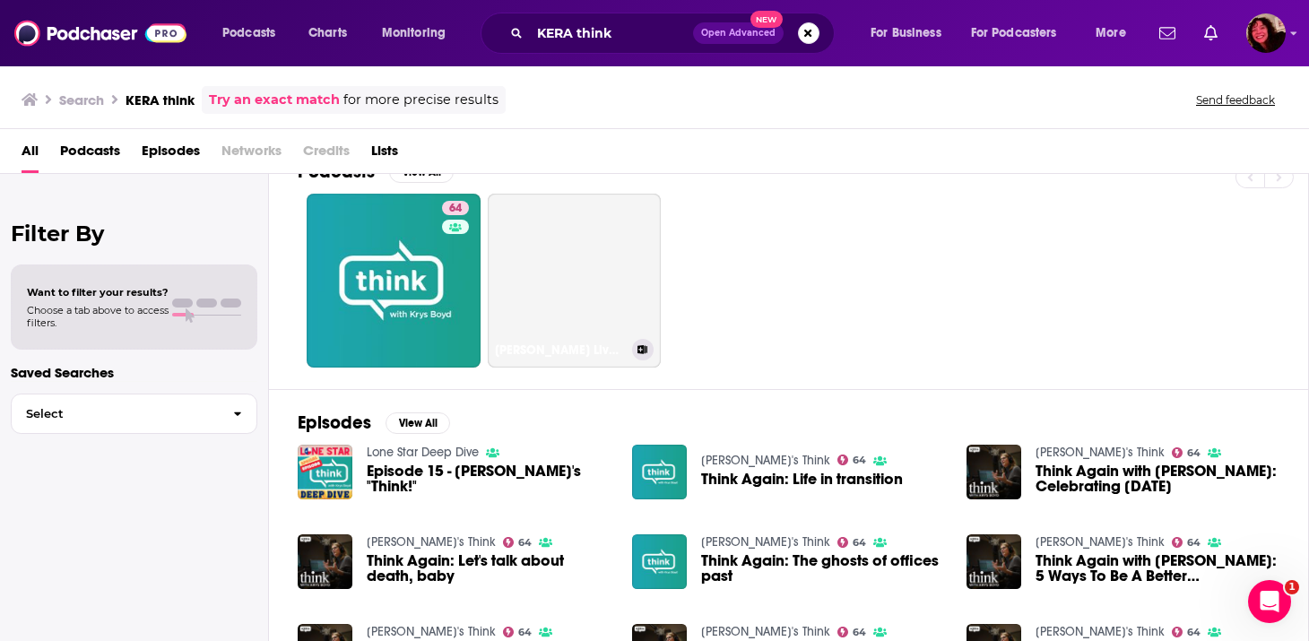
scroll to position [17, 0]
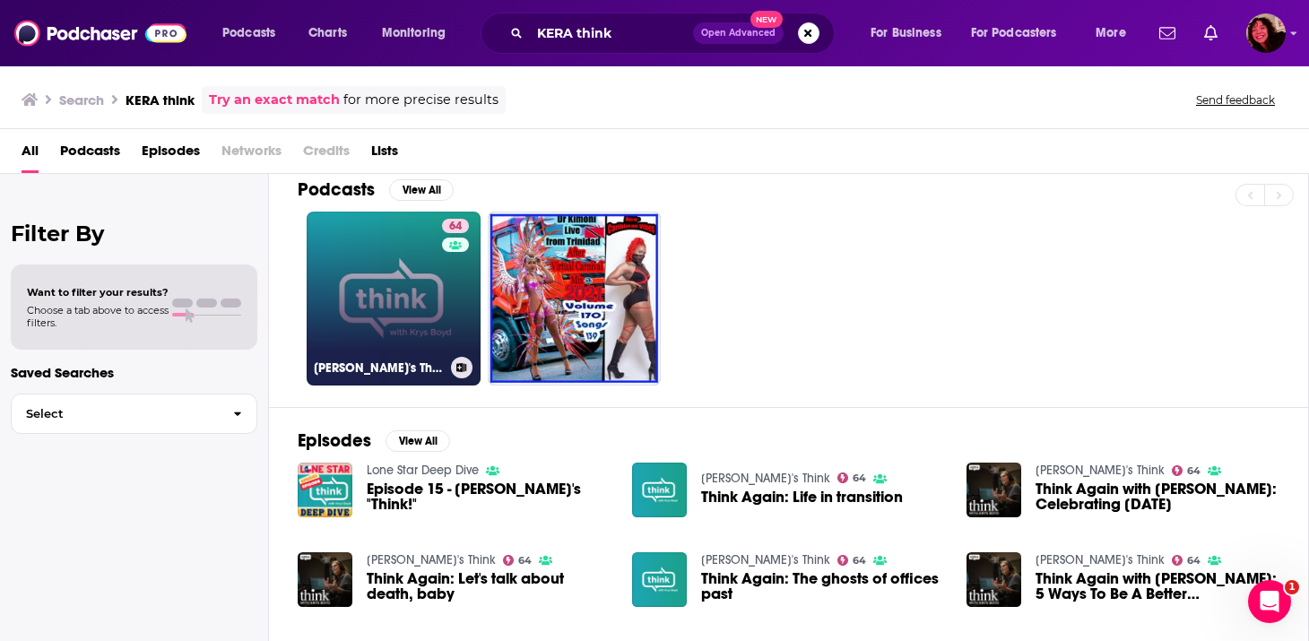
click at [431, 288] on link "64 [PERSON_NAME]'s Think" at bounding box center [394, 299] width 174 height 174
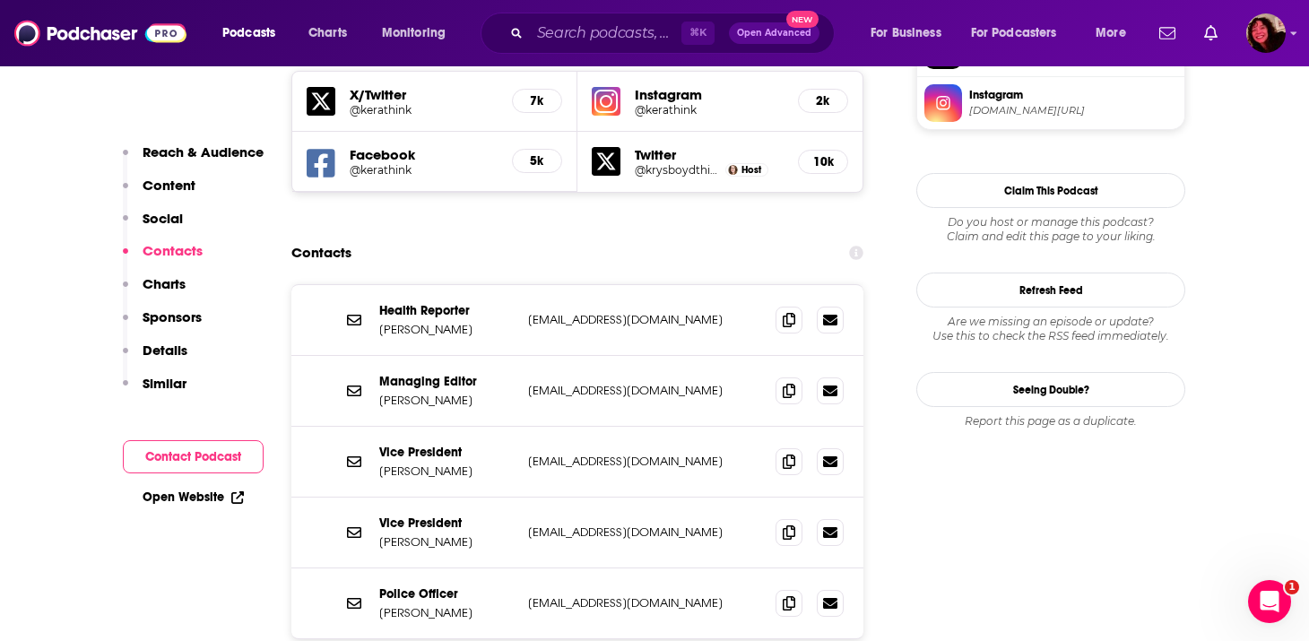
scroll to position [1659, 0]
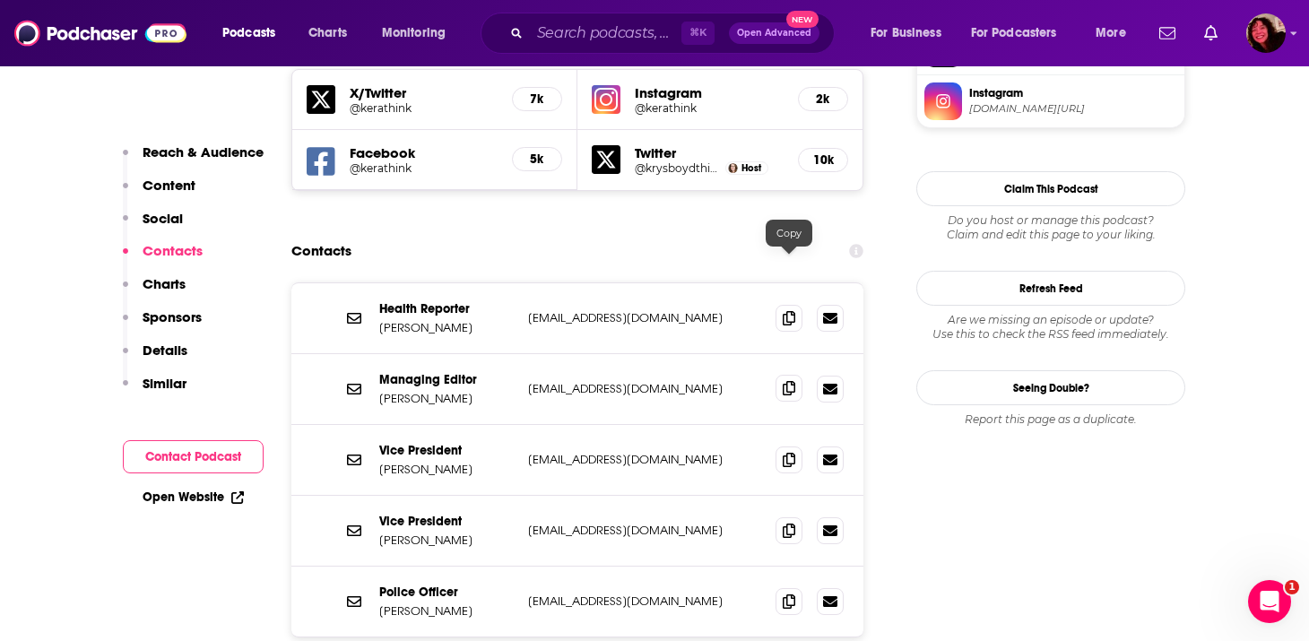
click at [791, 381] on icon at bounding box center [789, 388] width 13 height 14
click at [793, 381] on icon at bounding box center [789, 388] width 13 height 14
click at [788, 523] on icon at bounding box center [789, 530] width 13 height 14
click at [791, 452] on icon at bounding box center [789, 459] width 13 height 14
click at [600, 31] on input "Search podcasts, credits, & more..." at bounding box center [606, 33] width 152 height 29
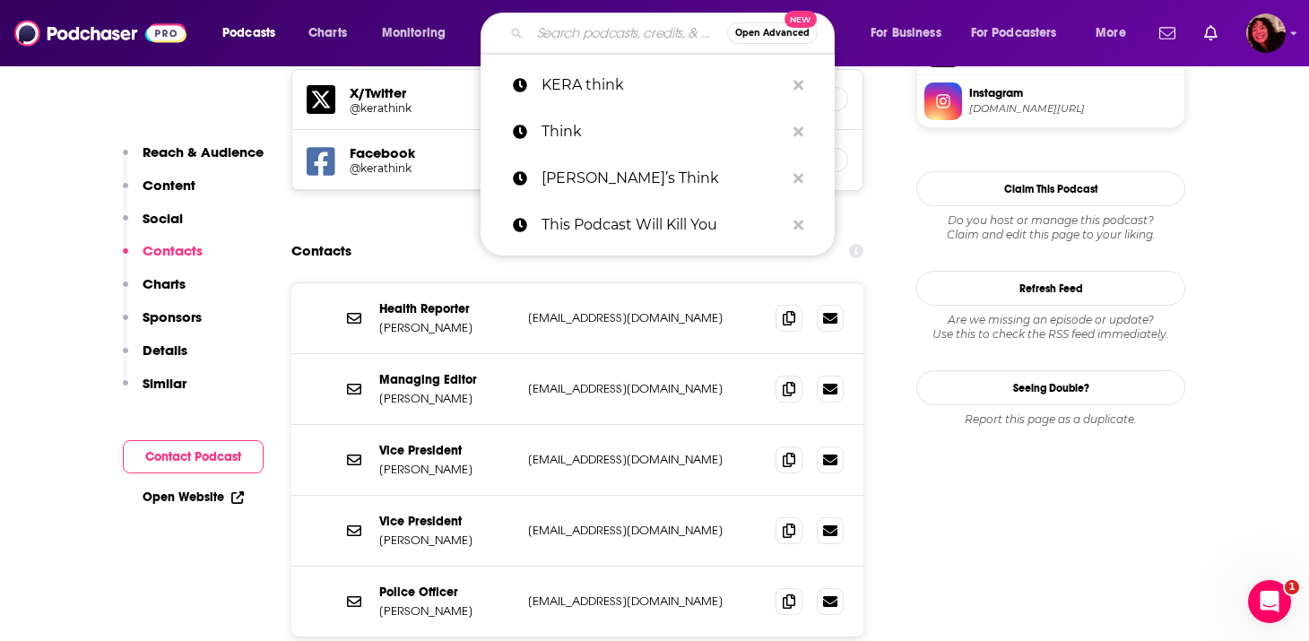
paste input "The Life Scientific"
type input "The Life Scientific"
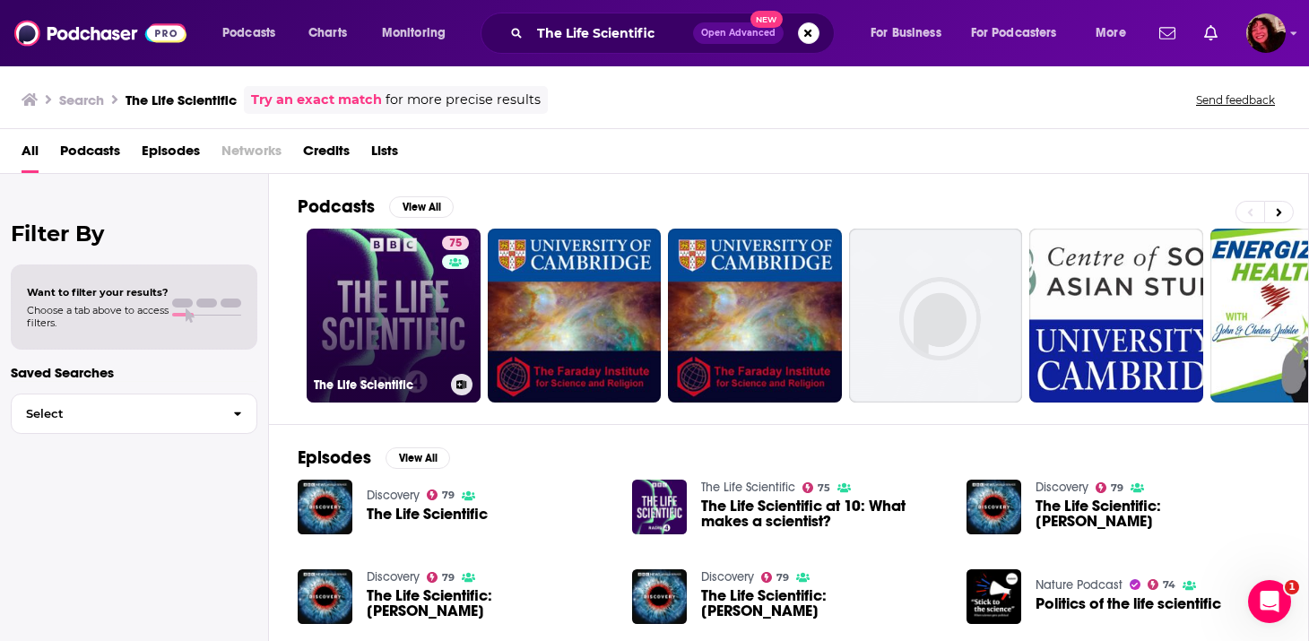
click at [342, 303] on link "75 The Life Scientific" at bounding box center [394, 316] width 174 height 174
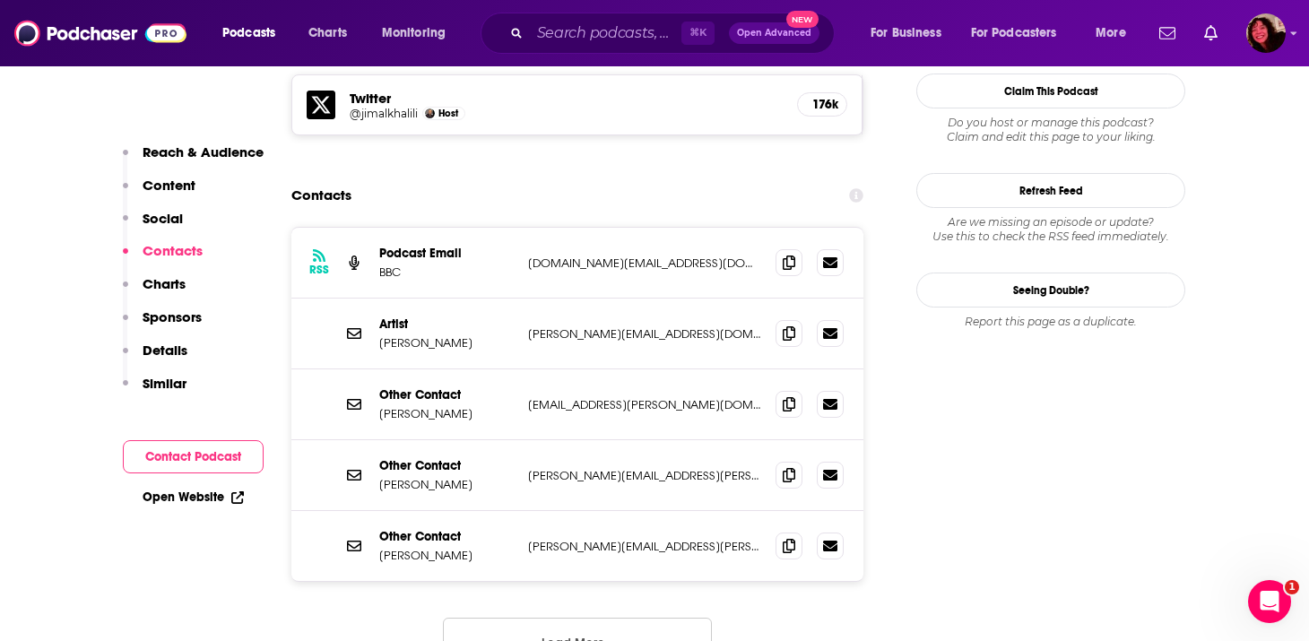
scroll to position [1600, 0]
click at [786, 247] on span at bounding box center [789, 260] width 27 height 27
click at [786, 395] on icon at bounding box center [789, 402] width 13 height 14
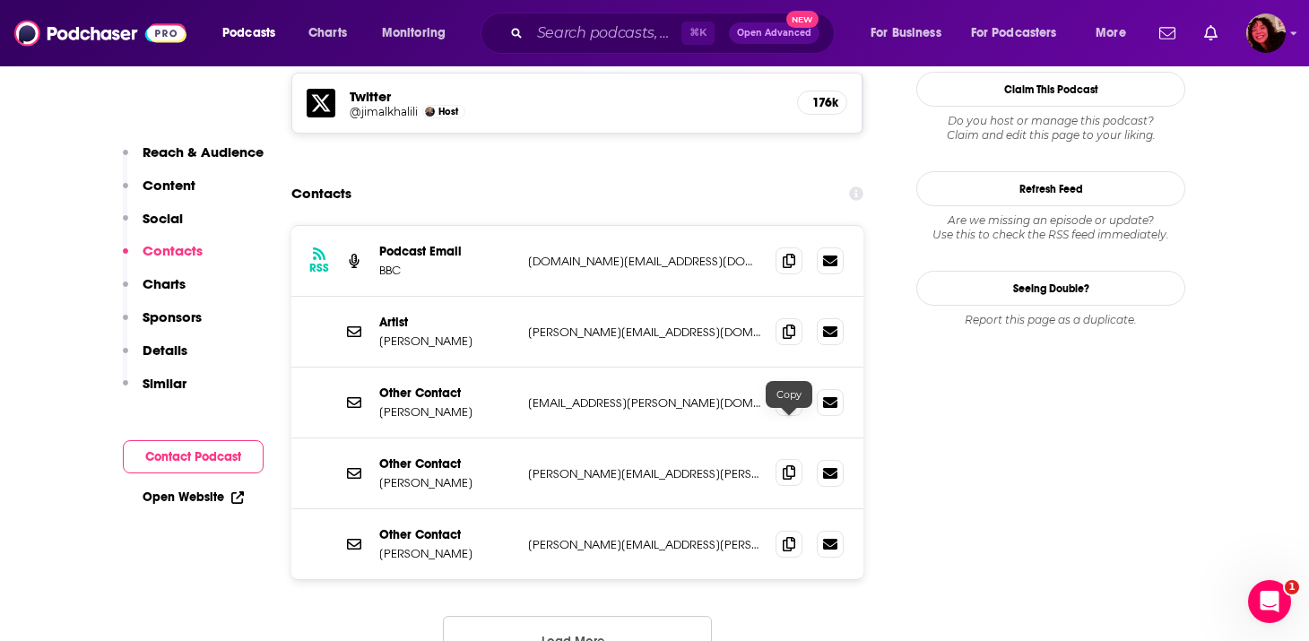
click at [790, 465] on icon at bounding box center [789, 472] width 13 height 14
click at [787, 465] on icon at bounding box center [789, 472] width 13 height 14
click at [552, 39] on input "Search podcasts, credits, & more..." at bounding box center [606, 33] width 152 height 29
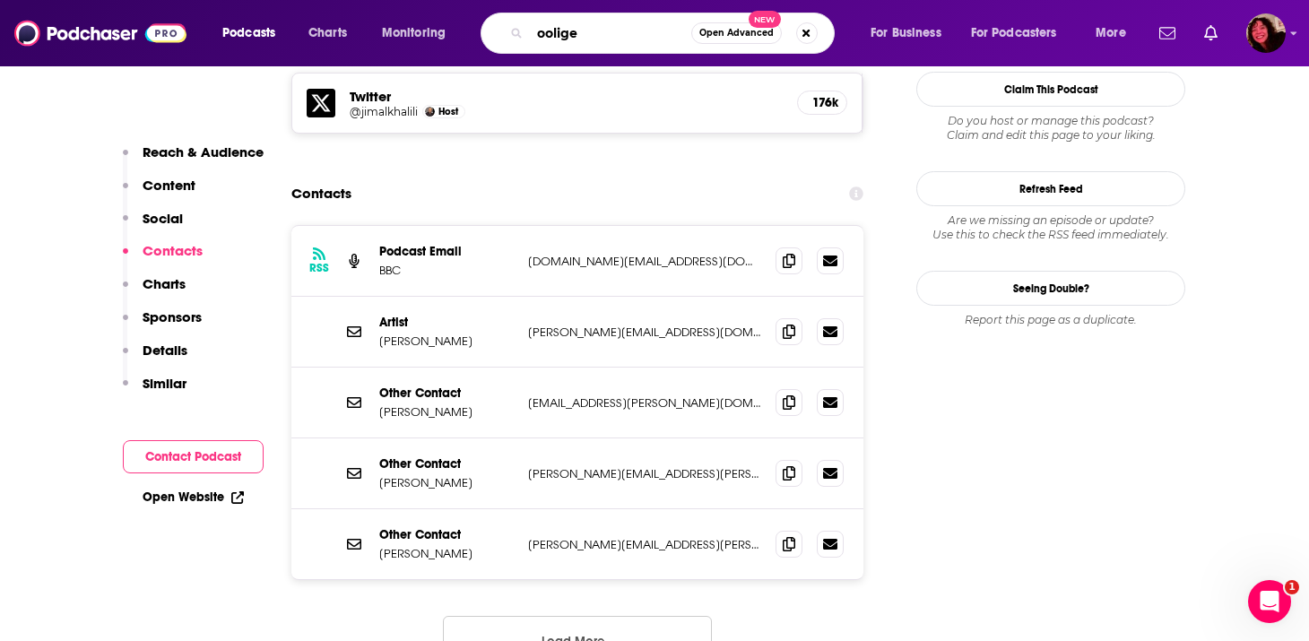
type input "ooliges"
click at [643, 38] on input "ooliges" at bounding box center [610, 33] width 161 height 29
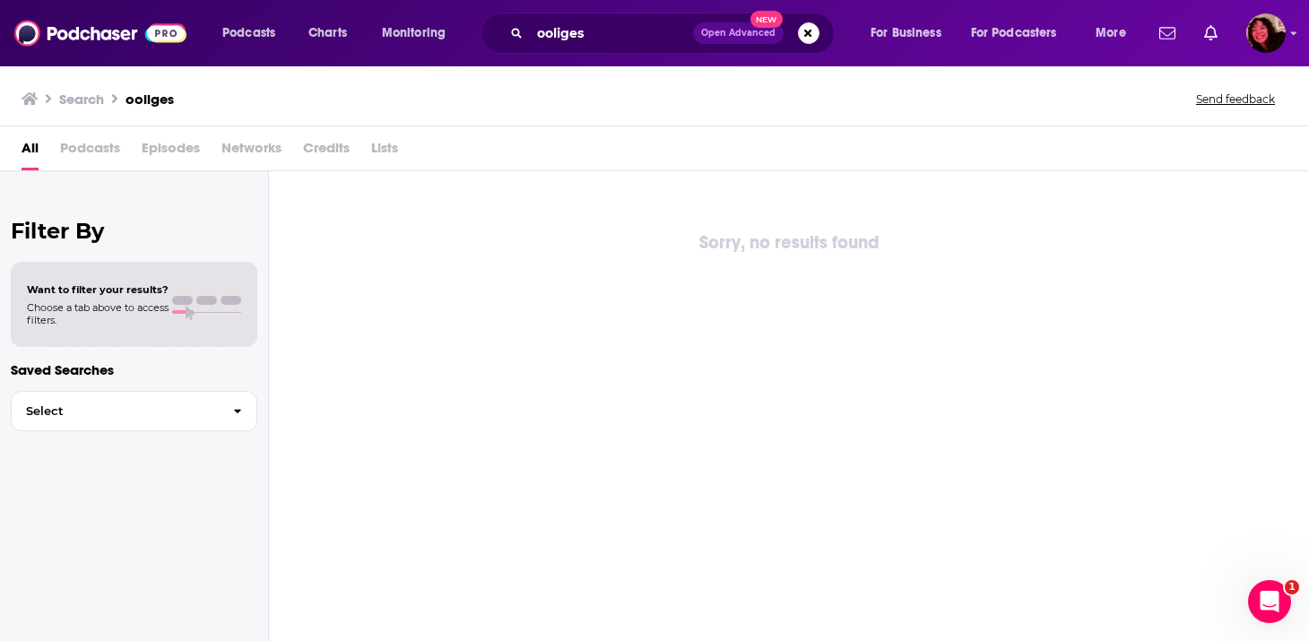
click at [100, 155] on span "Podcasts" at bounding box center [90, 152] width 60 height 37
click at [593, 34] on input "ooliges" at bounding box center [611, 33] width 163 height 29
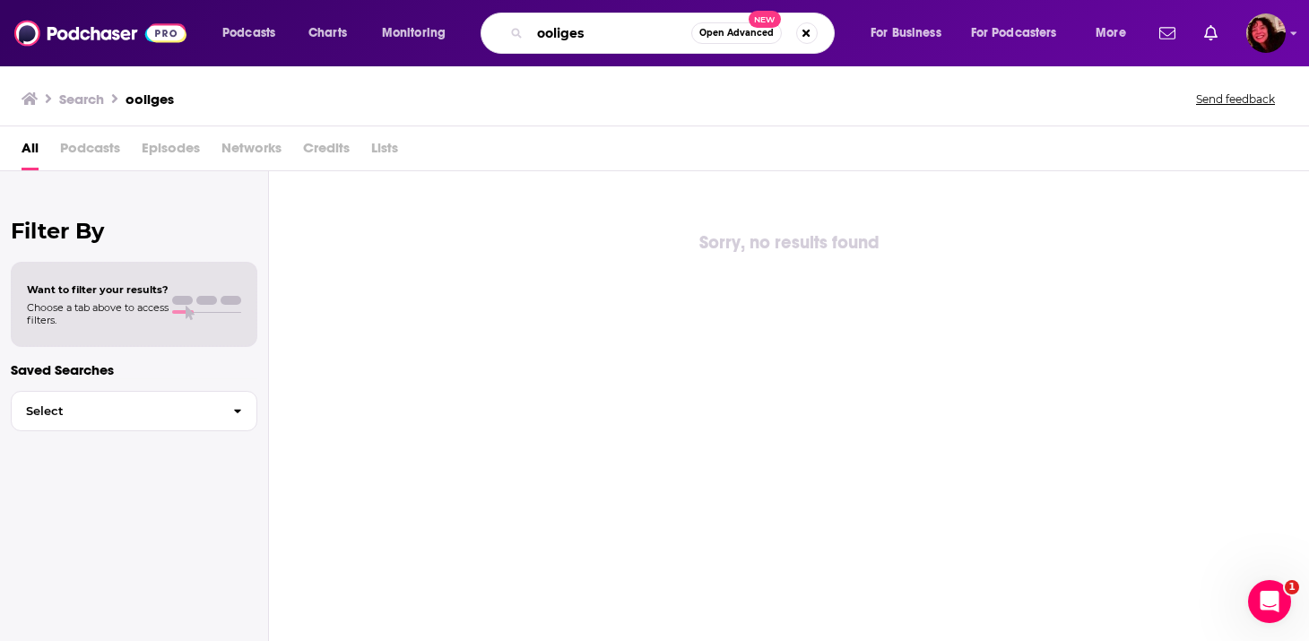
click at [593, 34] on input "ooliges" at bounding box center [610, 33] width 161 height 29
paste input "Ologies with [PERSON_NAME]"
type input "Ologies with [PERSON_NAME]"
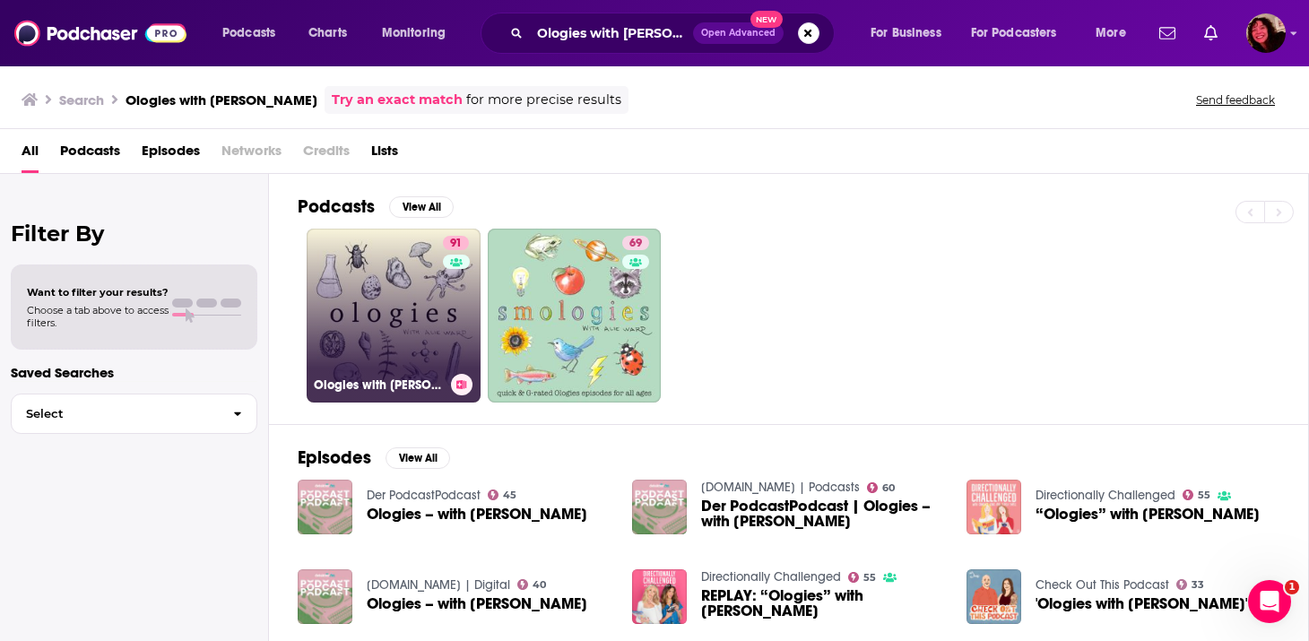
click at [405, 324] on link "91 Ologies with [PERSON_NAME]" at bounding box center [394, 316] width 174 height 174
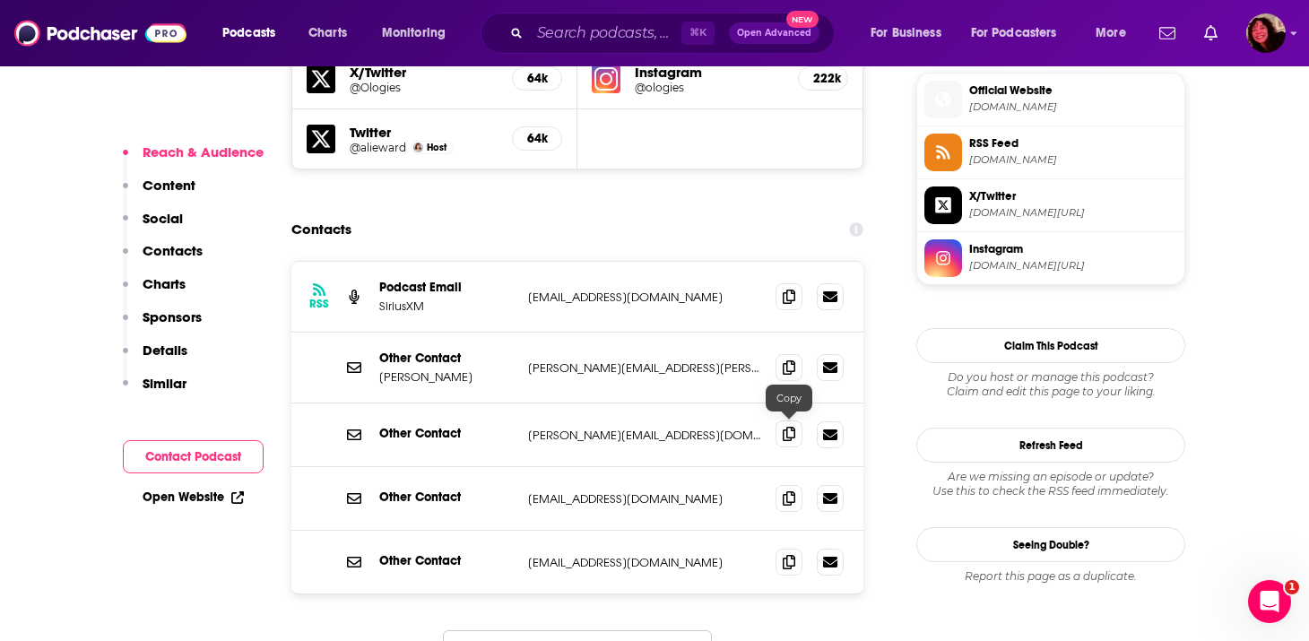
scroll to position [1615, 0]
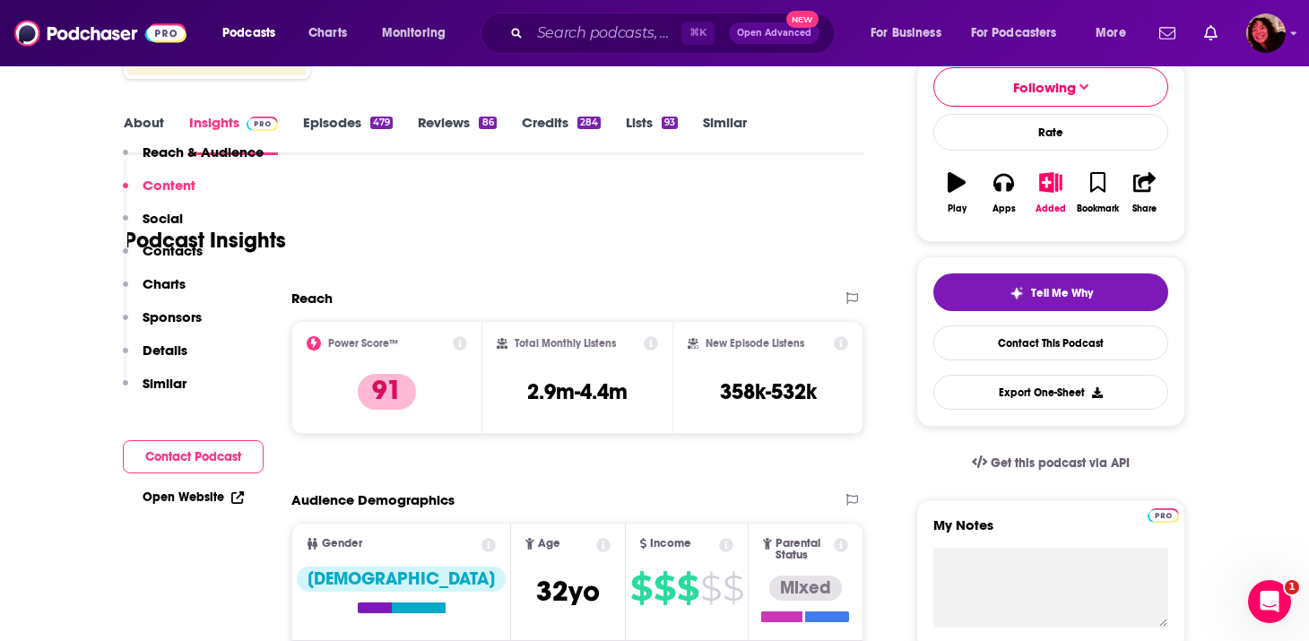
scroll to position [0, 0]
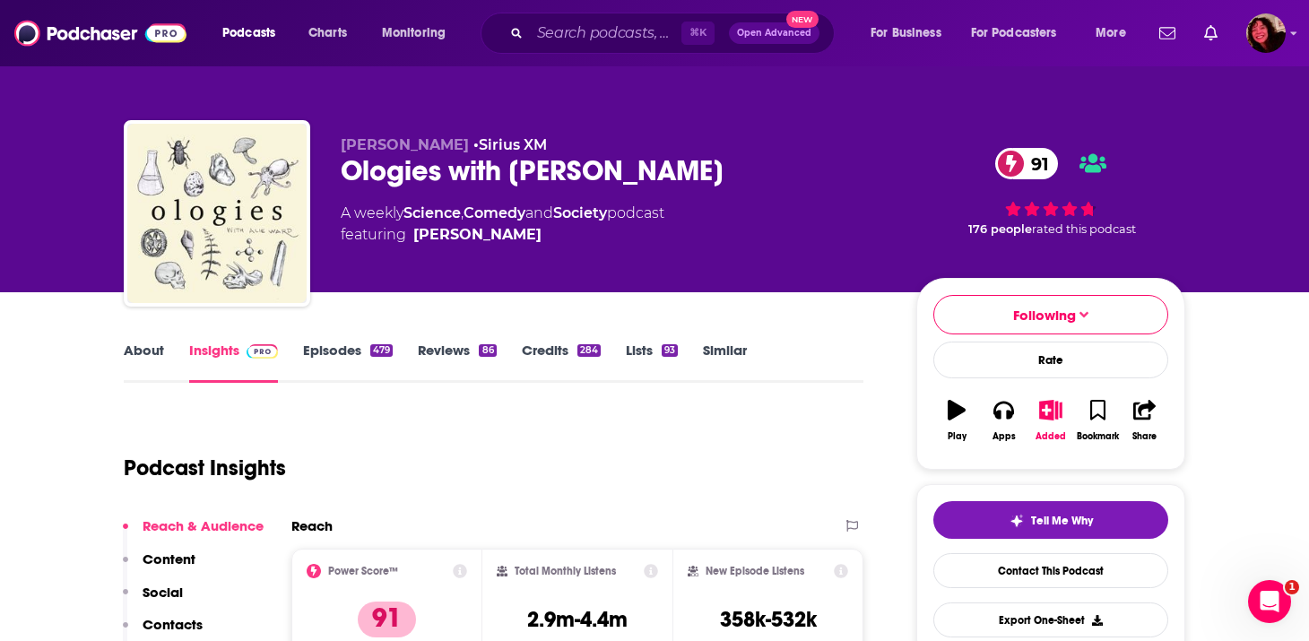
click at [564, 180] on div "Ologies with [PERSON_NAME] 91" at bounding box center [614, 170] width 547 height 35
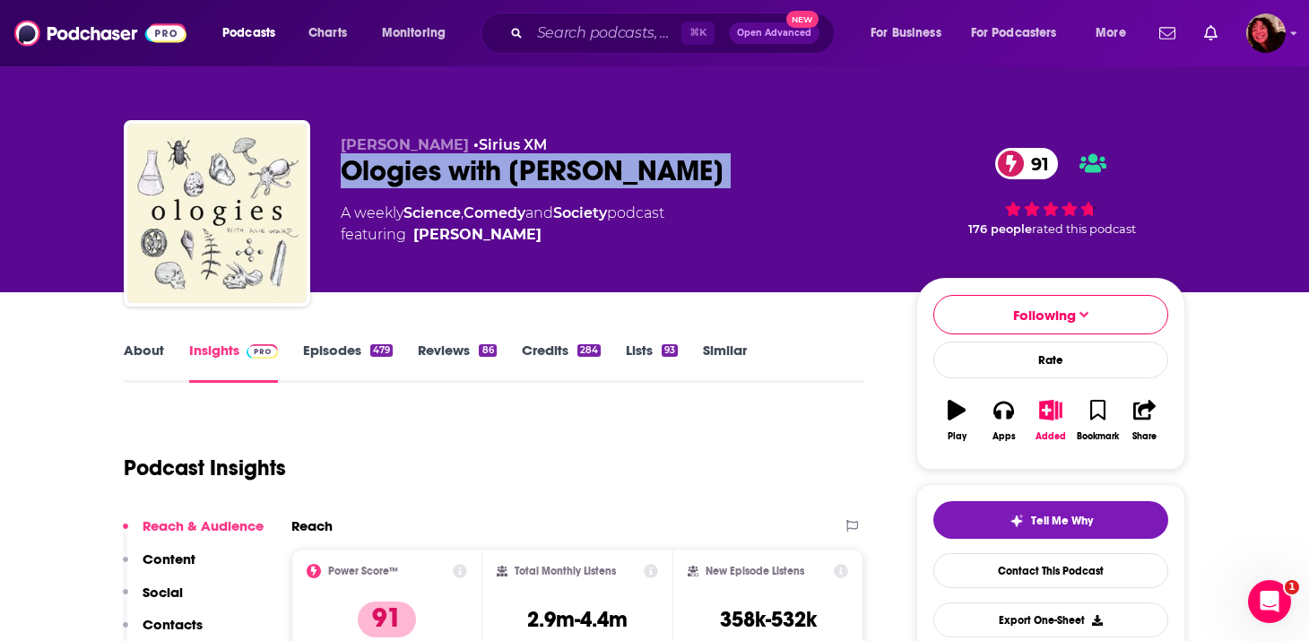
click at [564, 180] on div "Ologies with [PERSON_NAME] 91" at bounding box center [614, 170] width 547 height 35
copy div "Ologies with [PERSON_NAME] 91"
